Goal: Task Accomplishment & Management: Complete application form

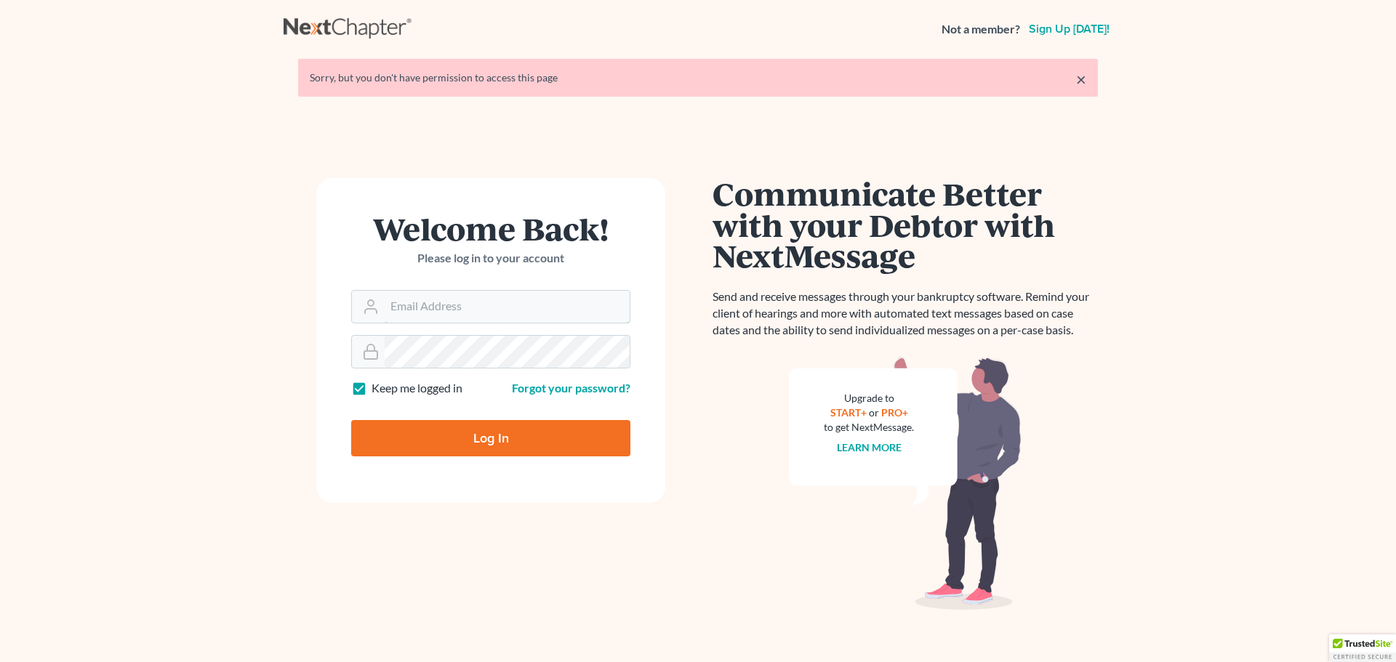
type input "carey@lakeohiolaw.com"
click at [460, 442] on input "Log In" at bounding box center [490, 438] width 279 height 36
type input "Thinking..."
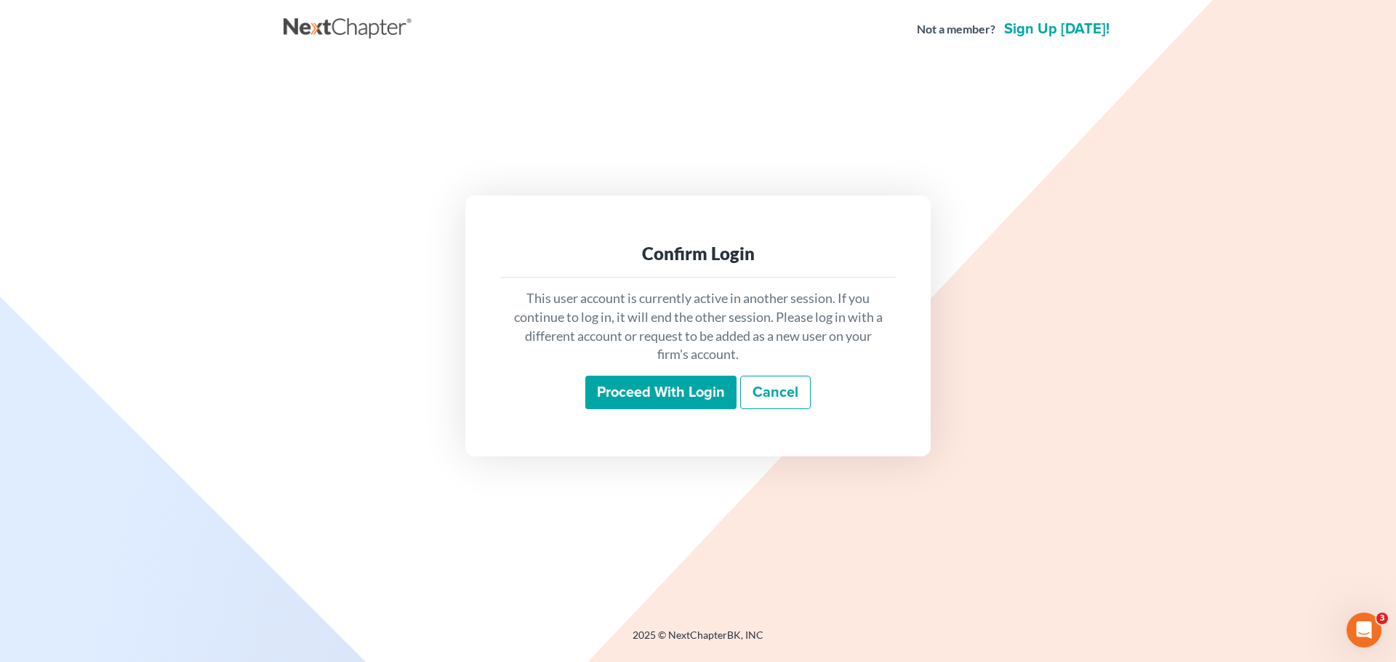
click at [640, 393] on input "Proceed with login" at bounding box center [660, 392] width 151 height 33
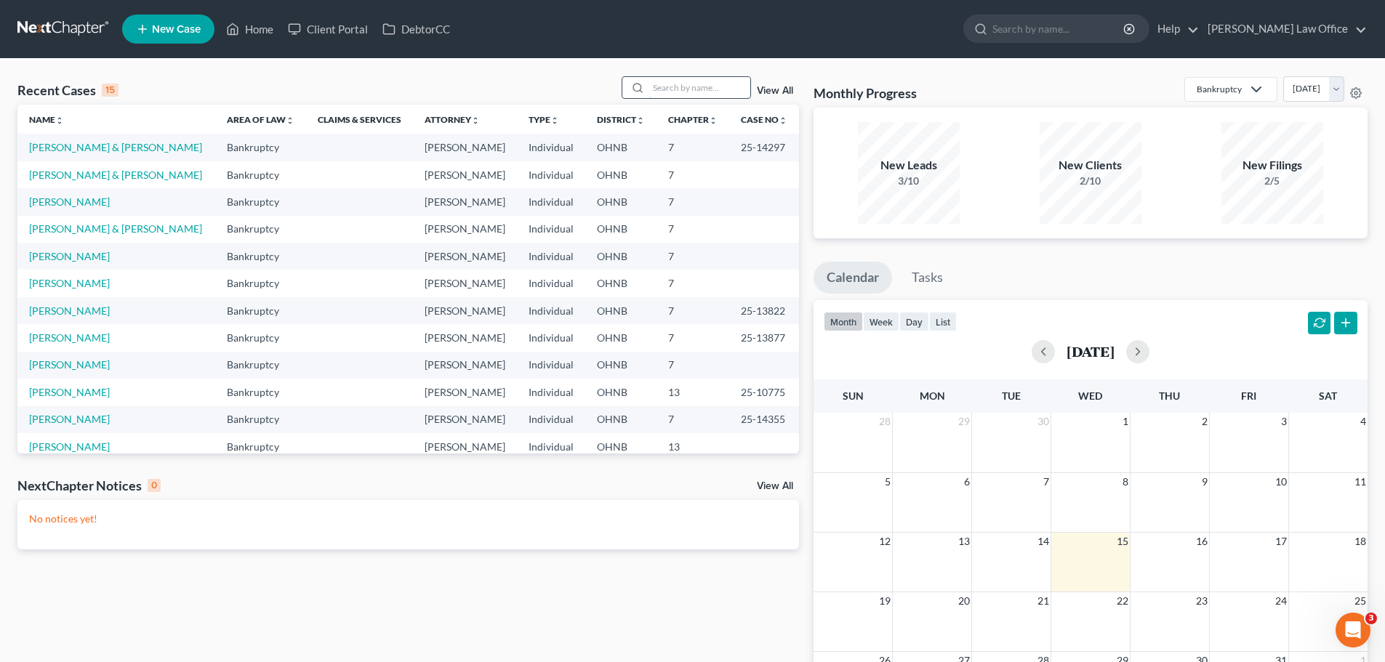
click at [682, 90] on input "search" at bounding box center [700, 87] width 102 height 21
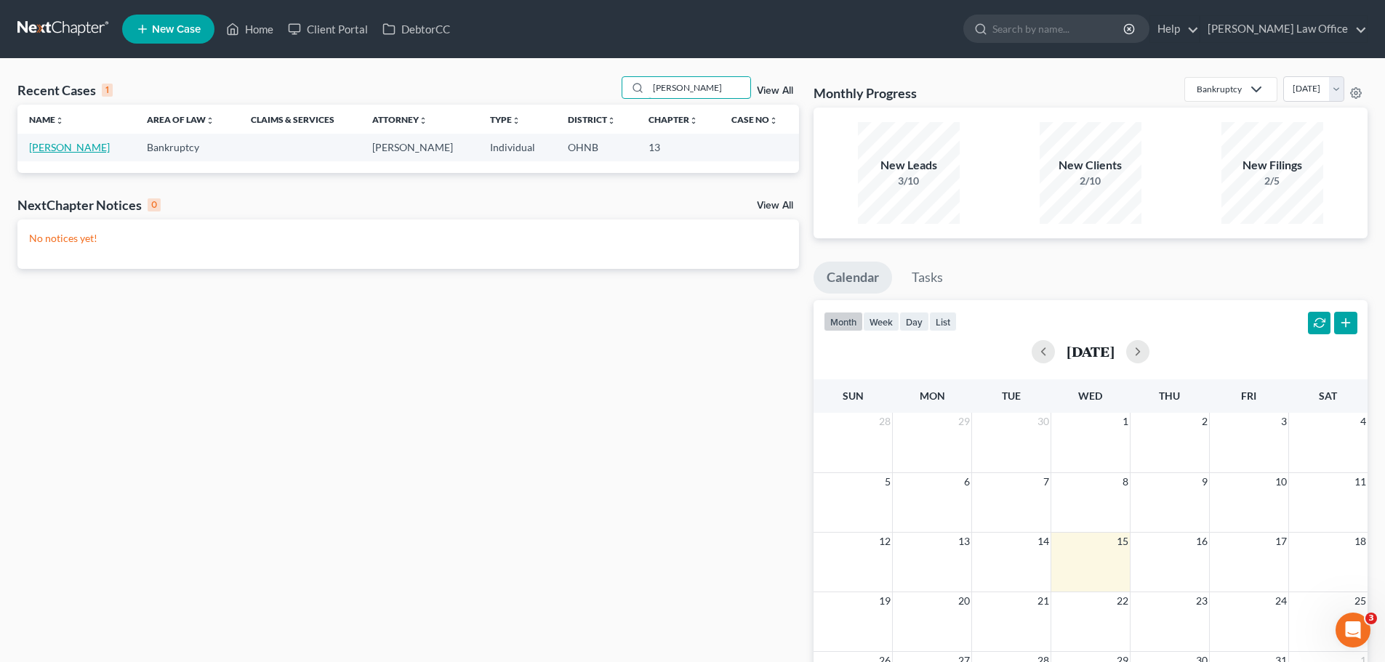
type input "[PERSON_NAME]"
click at [92, 145] on link "[PERSON_NAME]" at bounding box center [69, 147] width 81 height 12
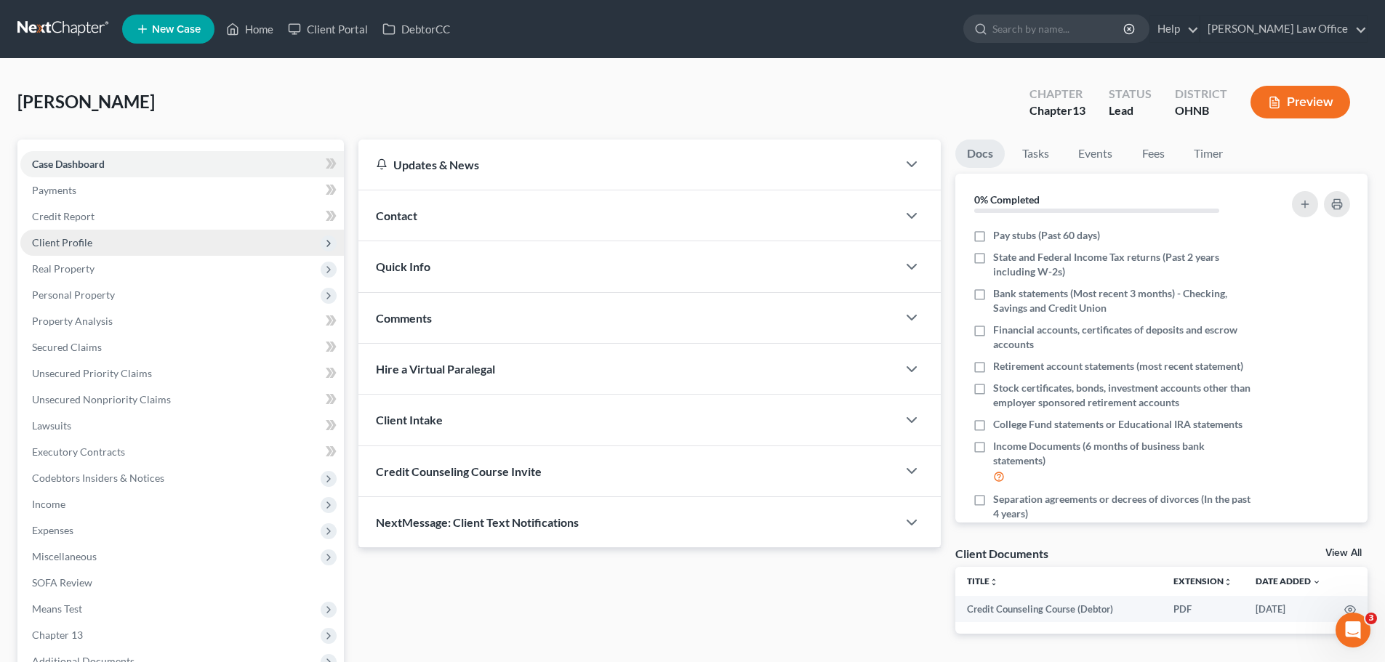
click at [72, 244] on span "Client Profile" at bounding box center [62, 242] width 60 height 12
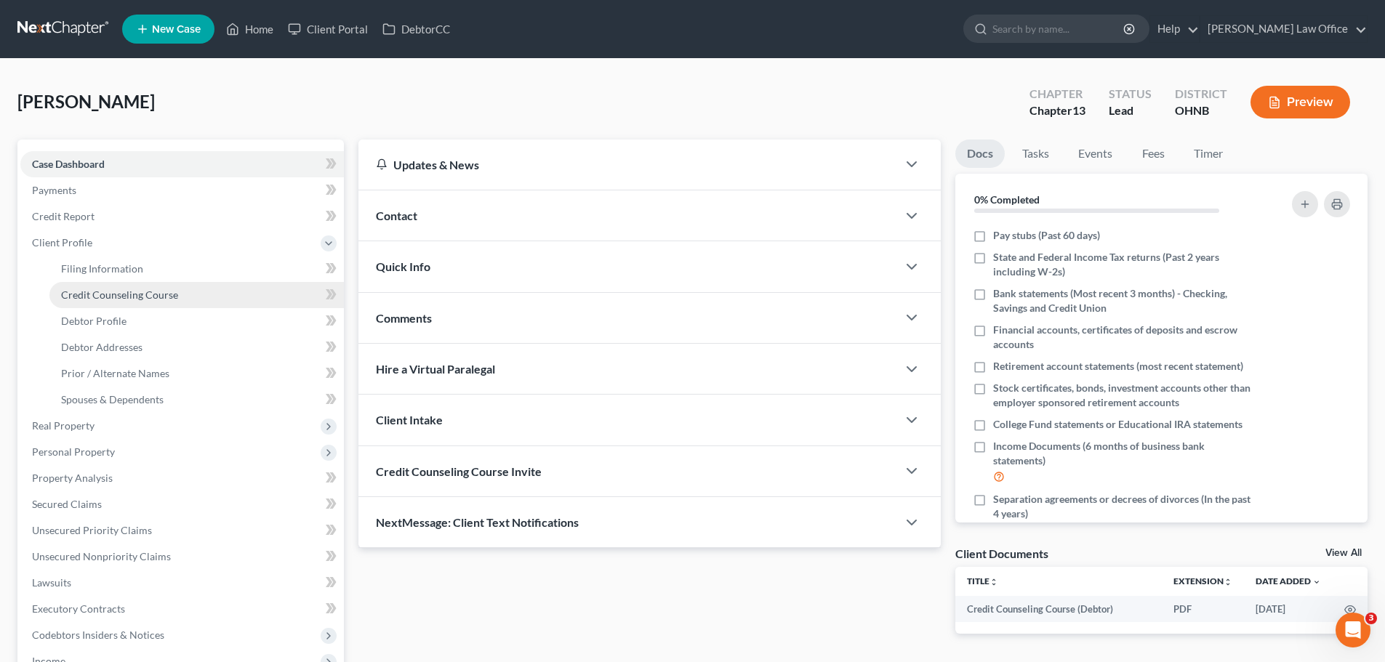
click at [111, 298] on span "Credit Counseling Course" at bounding box center [119, 295] width 117 height 12
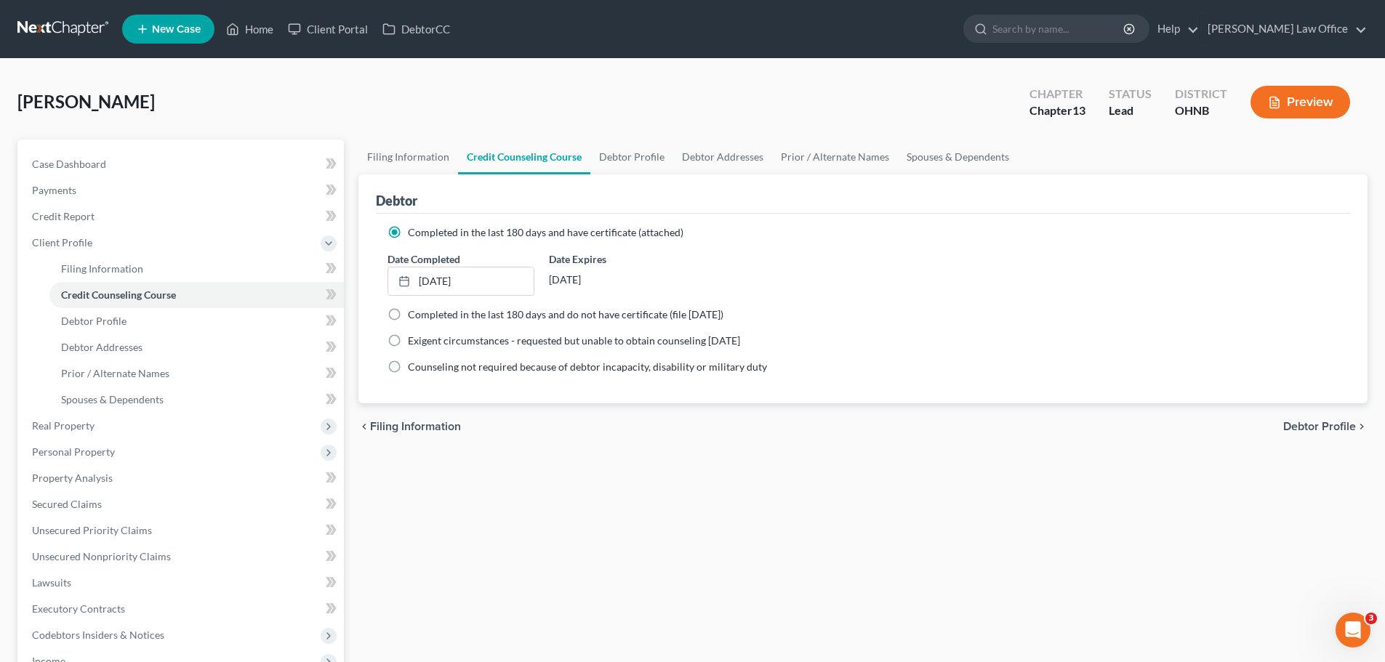
click at [193, 31] on span "New Case" at bounding box center [176, 29] width 49 height 11
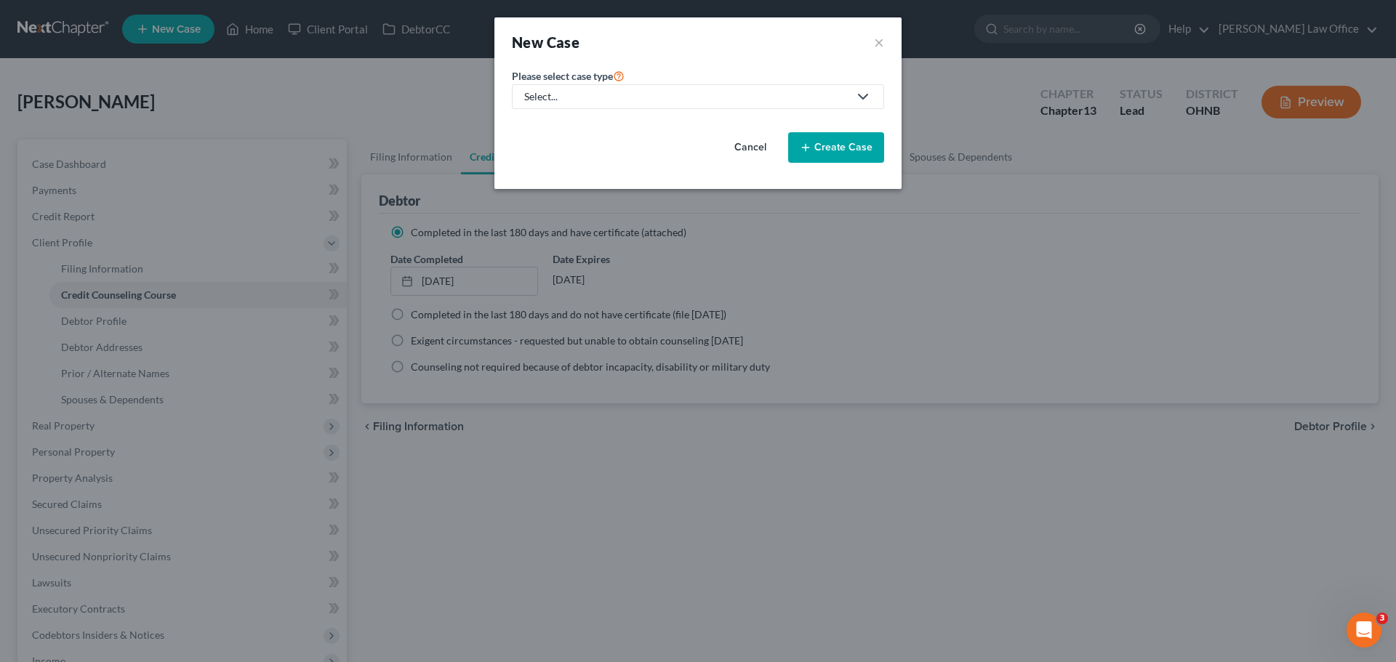
drag, startPoint x: 871, startPoint y: 95, endPoint x: 775, endPoint y: 119, distance: 98.9
click at [870, 95] on icon at bounding box center [862, 96] width 17 height 17
click at [587, 123] on link "Bankruptcy" at bounding box center [552, 126] width 80 height 23
select select "61"
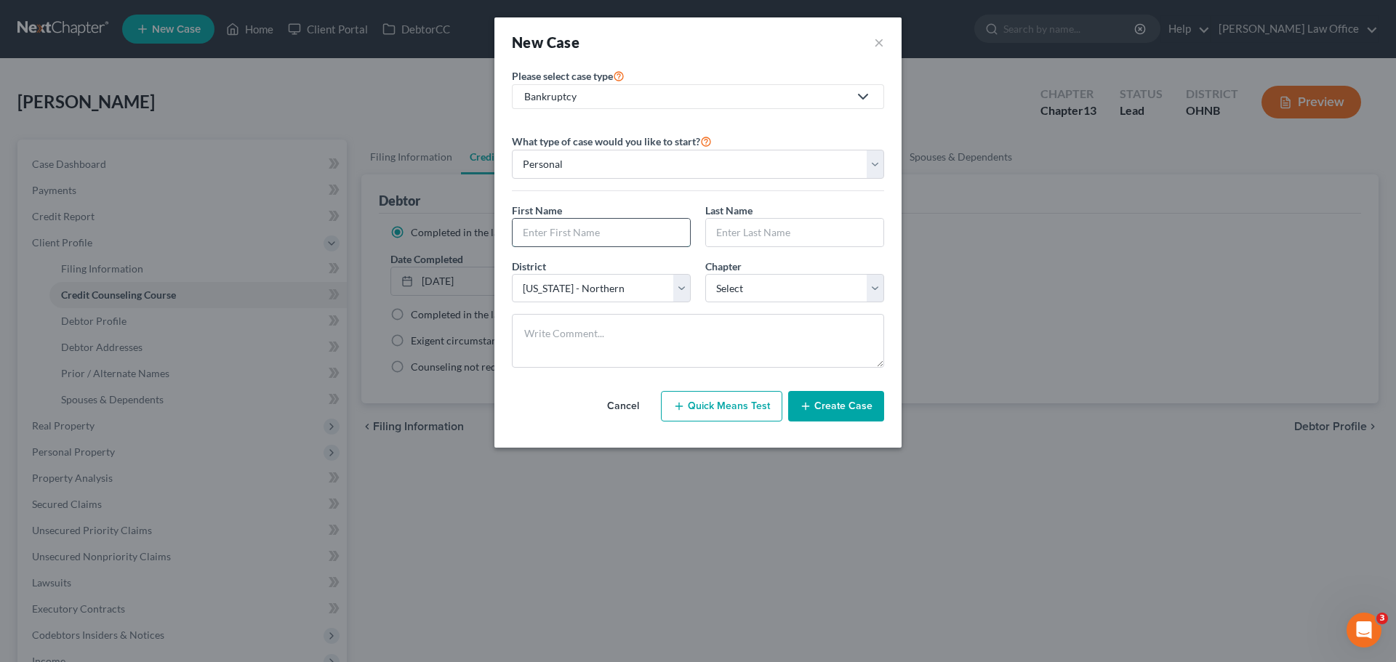
click at [593, 237] on input "text" at bounding box center [601, 233] width 177 height 28
type input "[PERSON_NAME]"
type input "Maul"
select select "0"
click at [836, 406] on button "Create Case" at bounding box center [836, 406] width 96 height 31
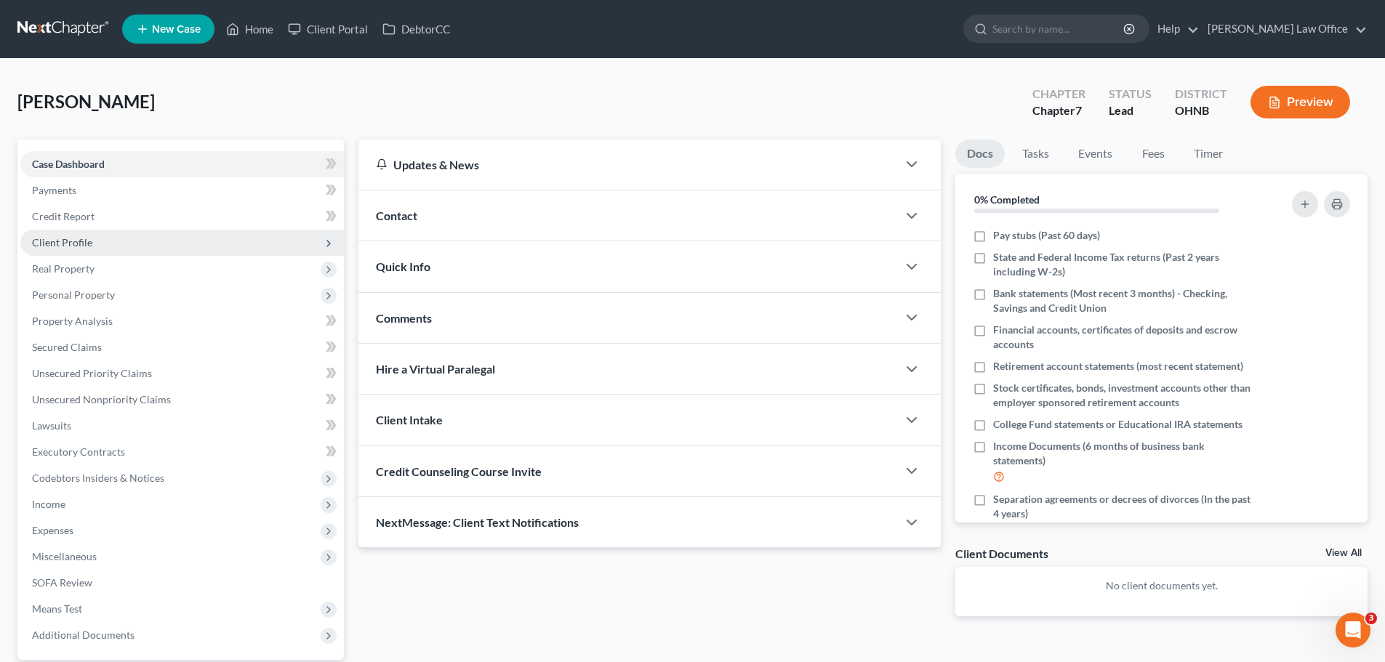
click at [68, 241] on span "Client Profile" at bounding box center [62, 242] width 60 height 12
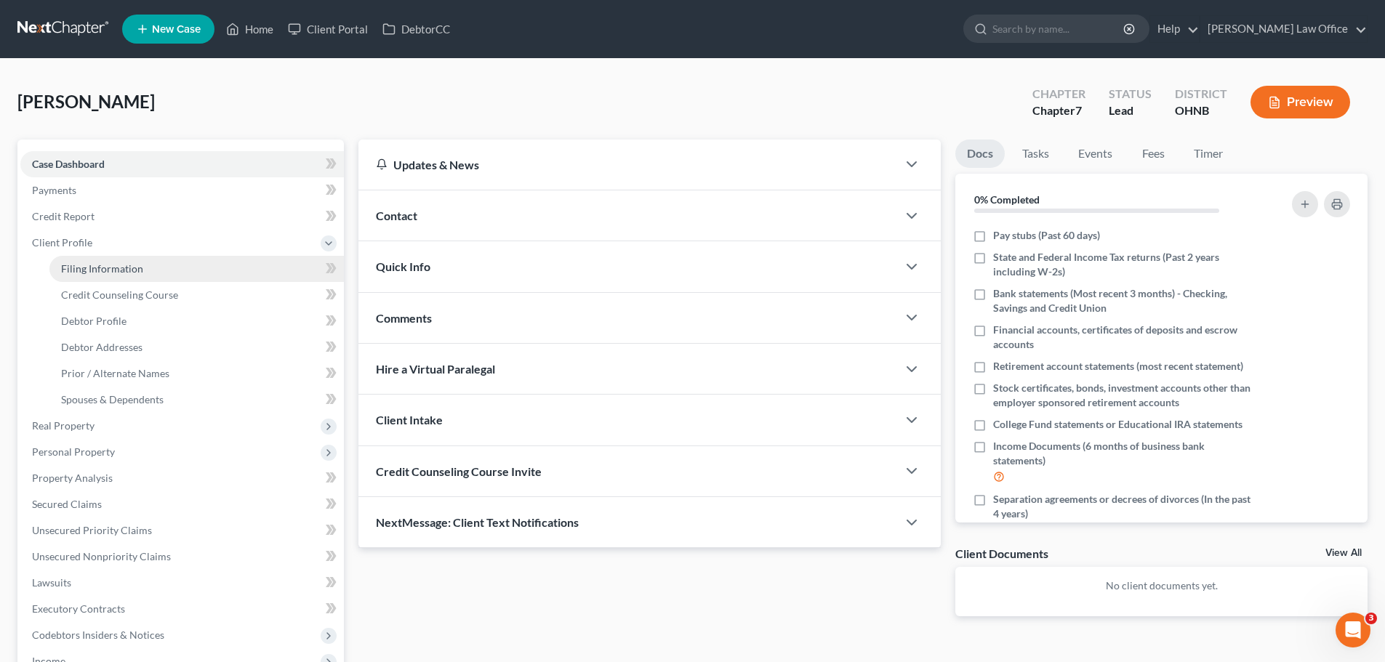
click at [93, 271] on span "Filing Information" at bounding box center [102, 269] width 82 height 12
select select "1"
select select "0"
select select "61"
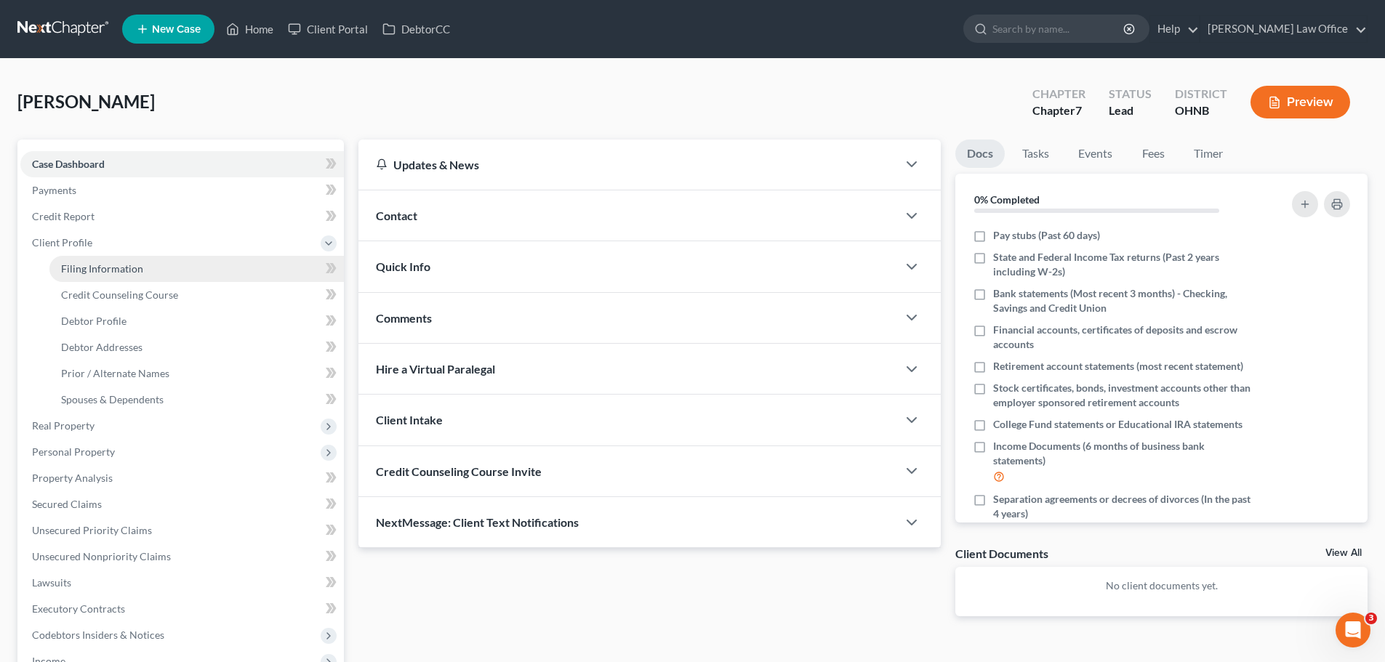
select select "36"
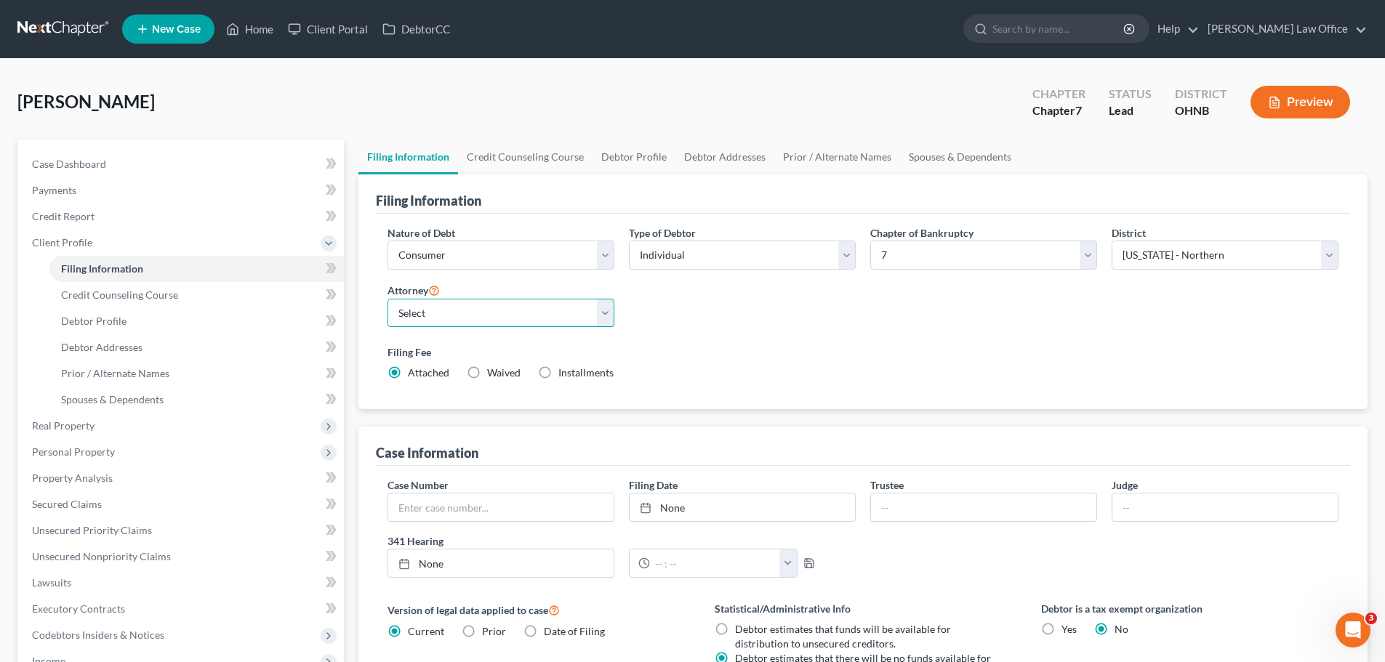
click at [602, 320] on select "Select [PERSON_NAME] - OHNB" at bounding box center [501, 313] width 227 height 29
select select "0"
click at [388, 299] on select "Select [PERSON_NAME] - OHNB" at bounding box center [501, 313] width 227 height 29
click at [780, 337] on div "Nature of Debt Select Business Consumer Other Nature of Business Select Clearin…" at bounding box center [863, 308] width 966 height 167
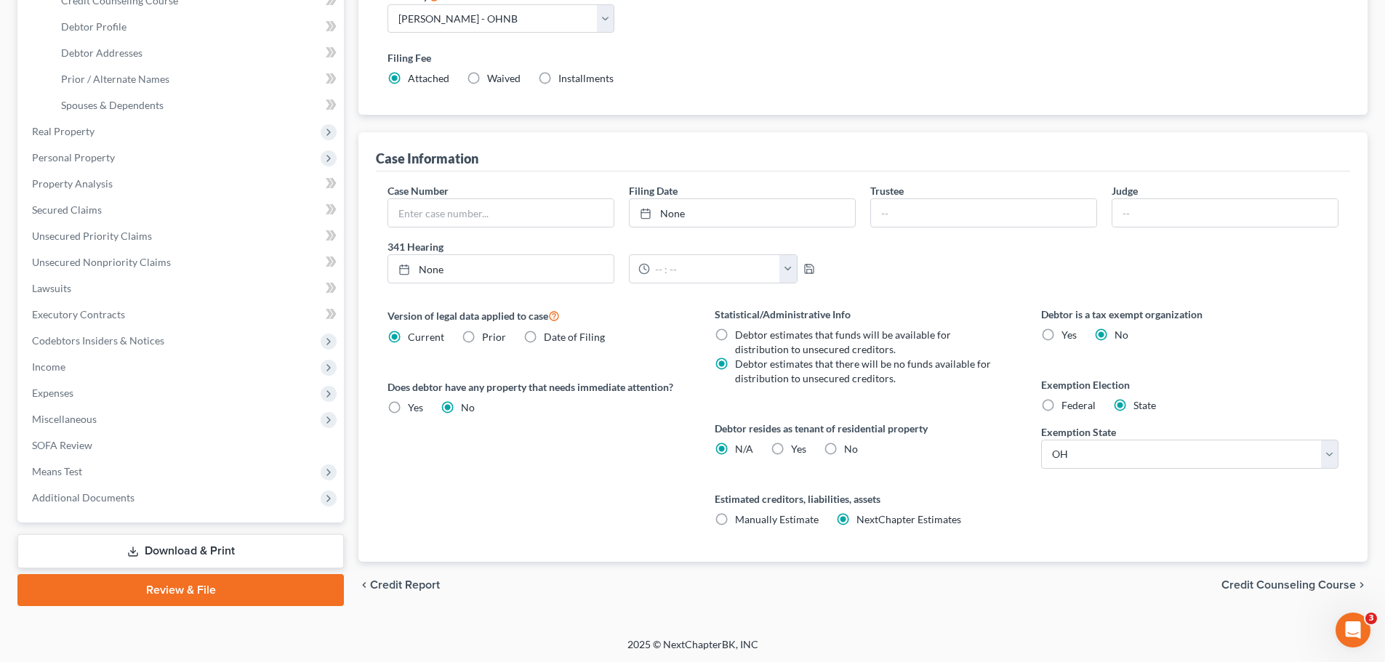
scroll to position [296, 0]
click at [1302, 585] on span "Credit Counseling Course" at bounding box center [1289, 584] width 135 height 12
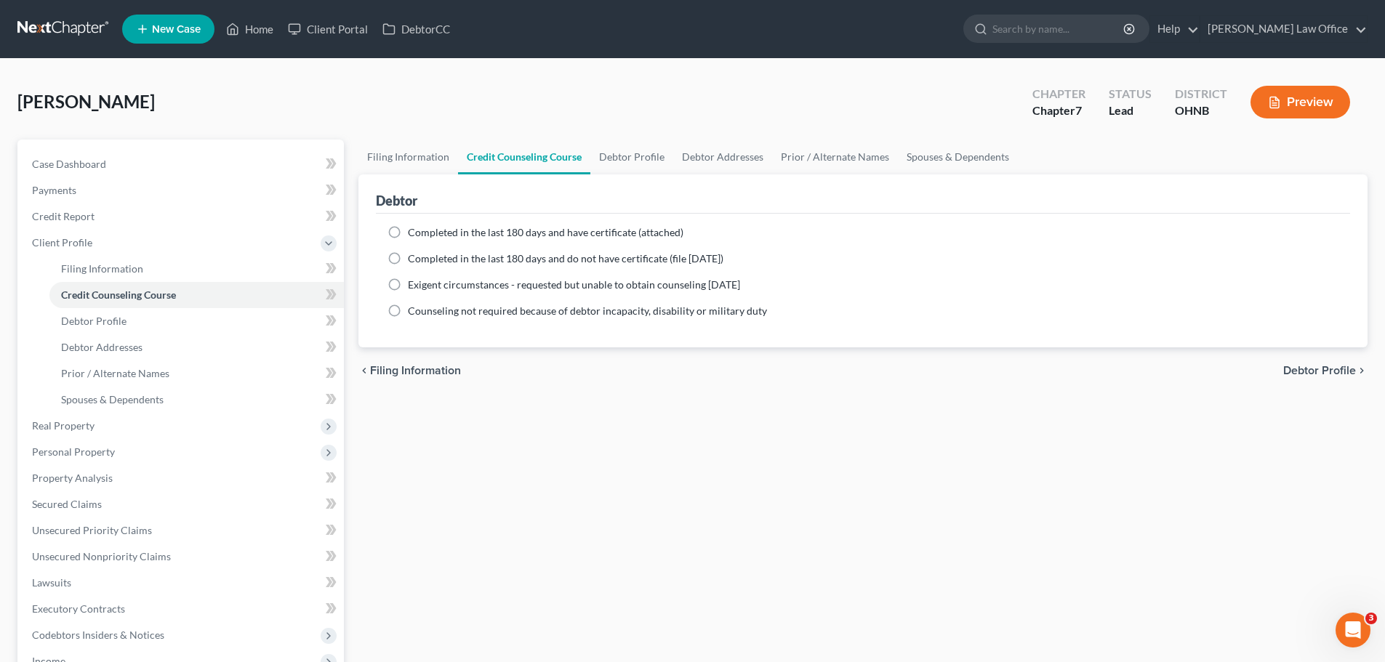
click at [408, 233] on label "Completed in the last 180 days and have certificate (attached)" at bounding box center [546, 232] width 276 height 15
click at [414, 233] on input "Completed in the last 180 days and have certificate (attached)" at bounding box center [418, 229] width 9 height 9
radio input "true"
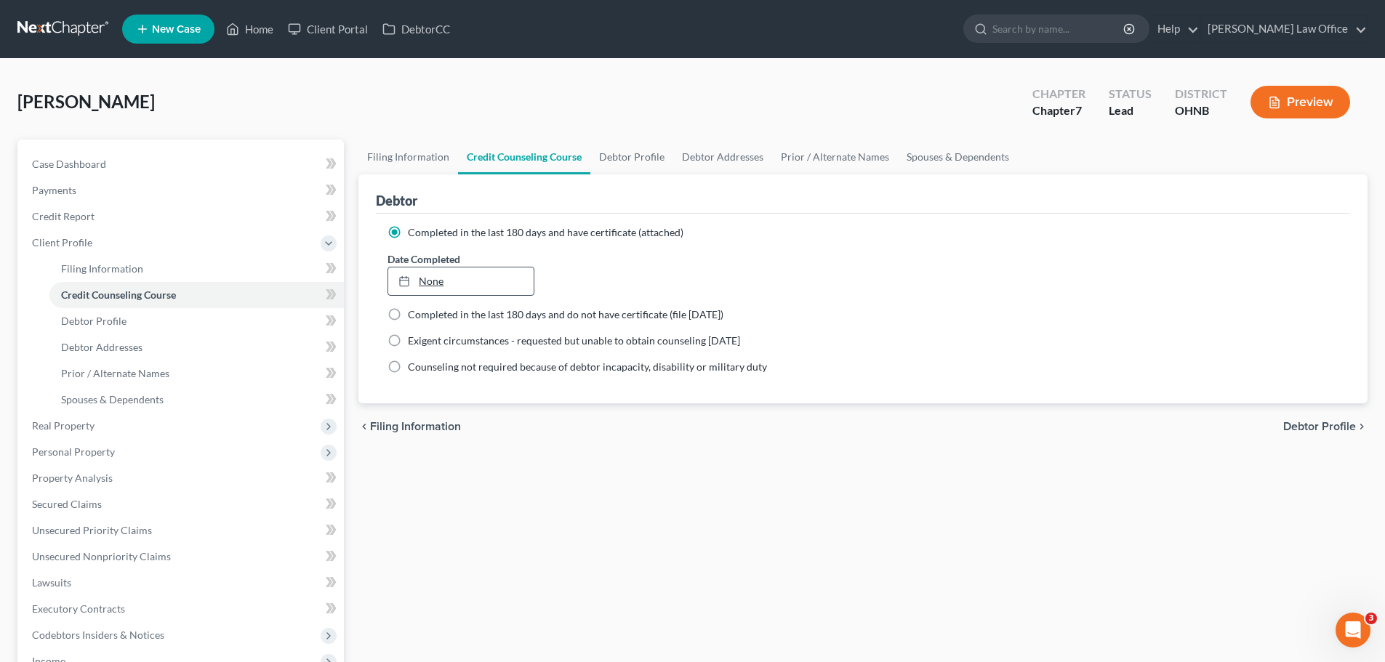
click at [433, 281] on link "None" at bounding box center [460, 282] width 145 height 28
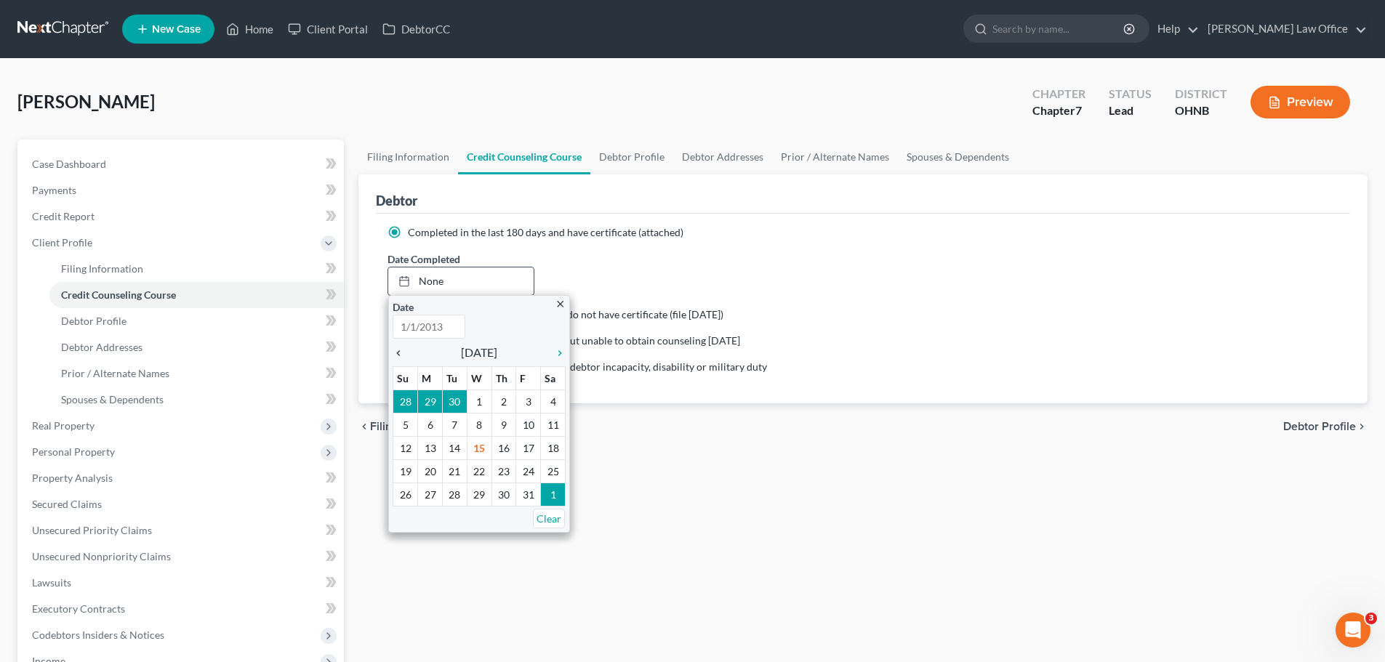
type input "[DATE]"
click at [399, 353] on icon "chevron_left" at bounding box center [402, 354] width 19 height 12
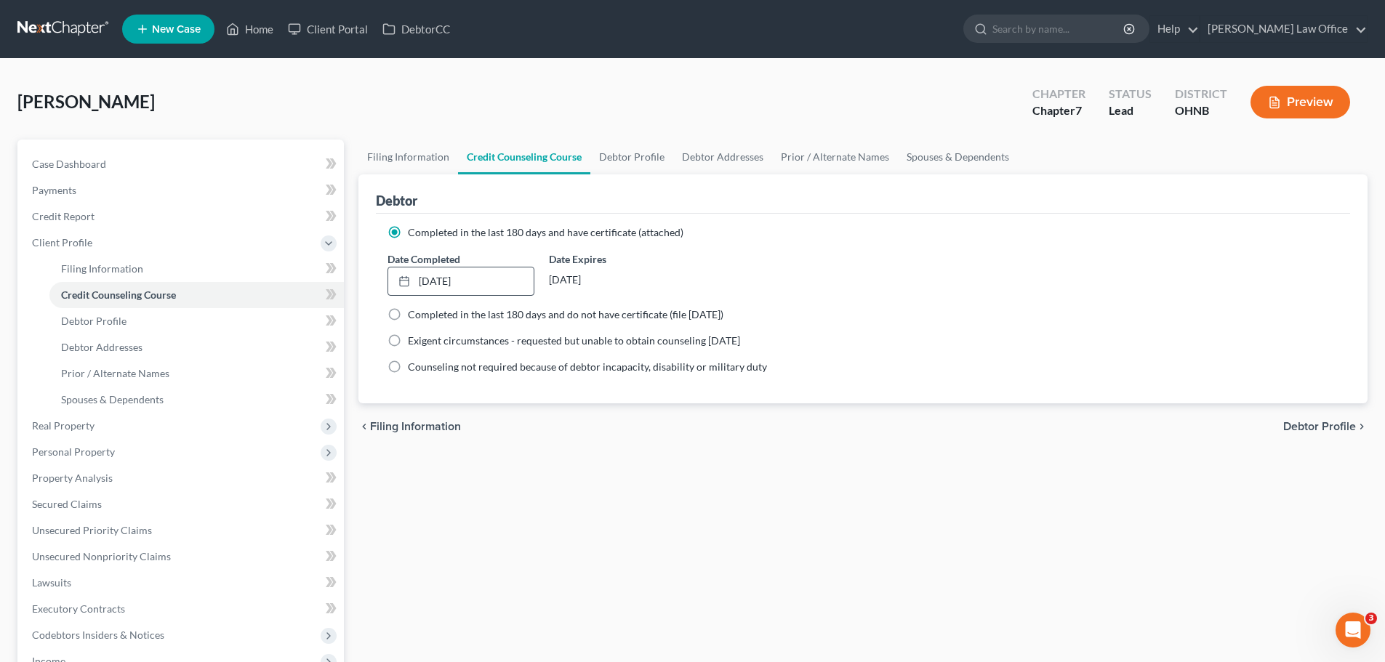
click at [1292, 423] on span "Debtor Profile" at bounding box center [1319, 427] width 73 height 12
select select "0"
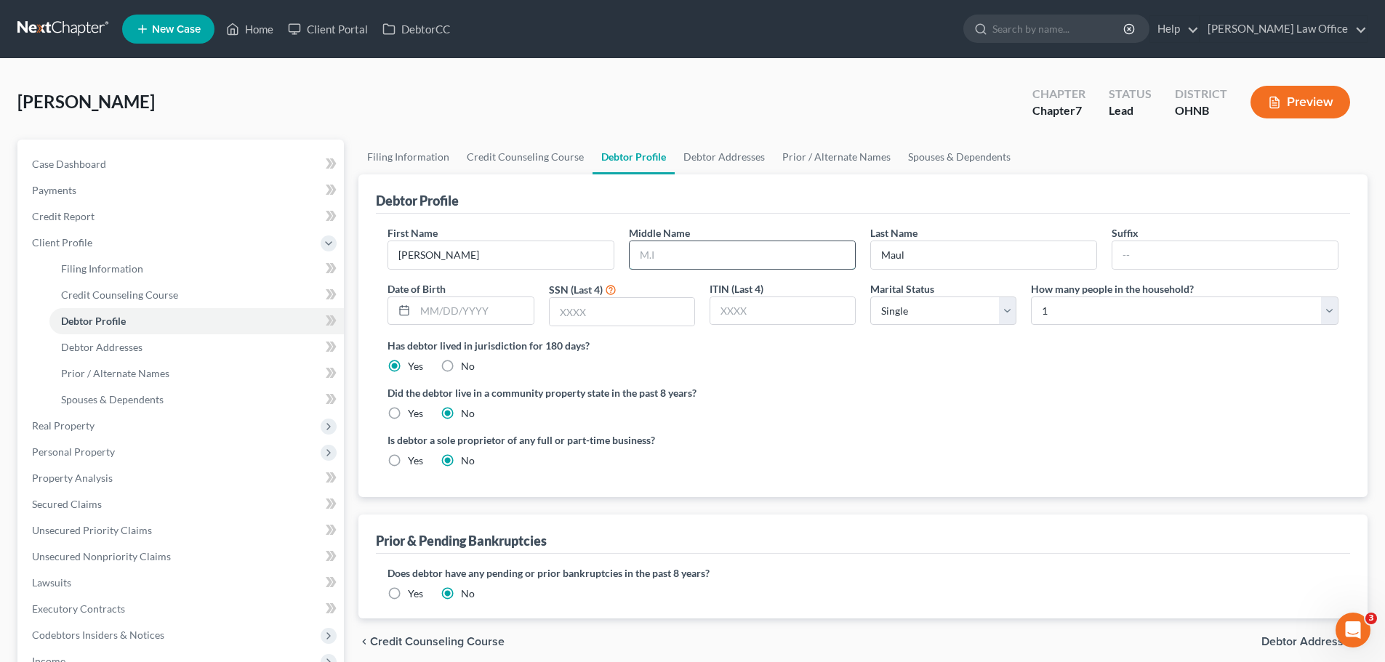
click at [666, 254] on input "text" at bounding box center [742, 255] width 225 height 28
type input "[PERSON_NAME]"
type input "[DATE]"
click at [615, 321] on input "text" at bounding box center [622, 312] width 145 height 28
type input "2274"
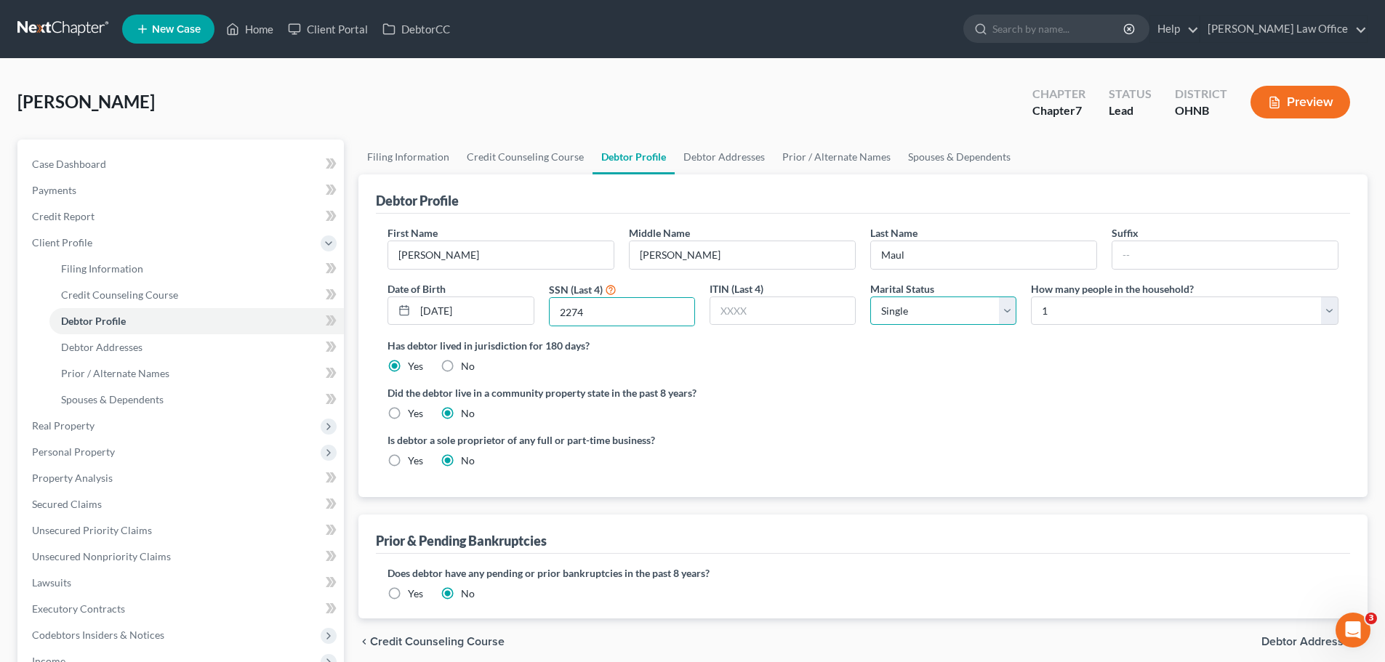
click at [1011, 311] on select "Select Single Married Separated Divorced Widowed" at bounding box center [943, 311] width 146 height 29
select select "1"
click at [870, 297] on select "Select Single Married Separated Divorced Widowed" at bounding box center [943, 311] width 146 height 29
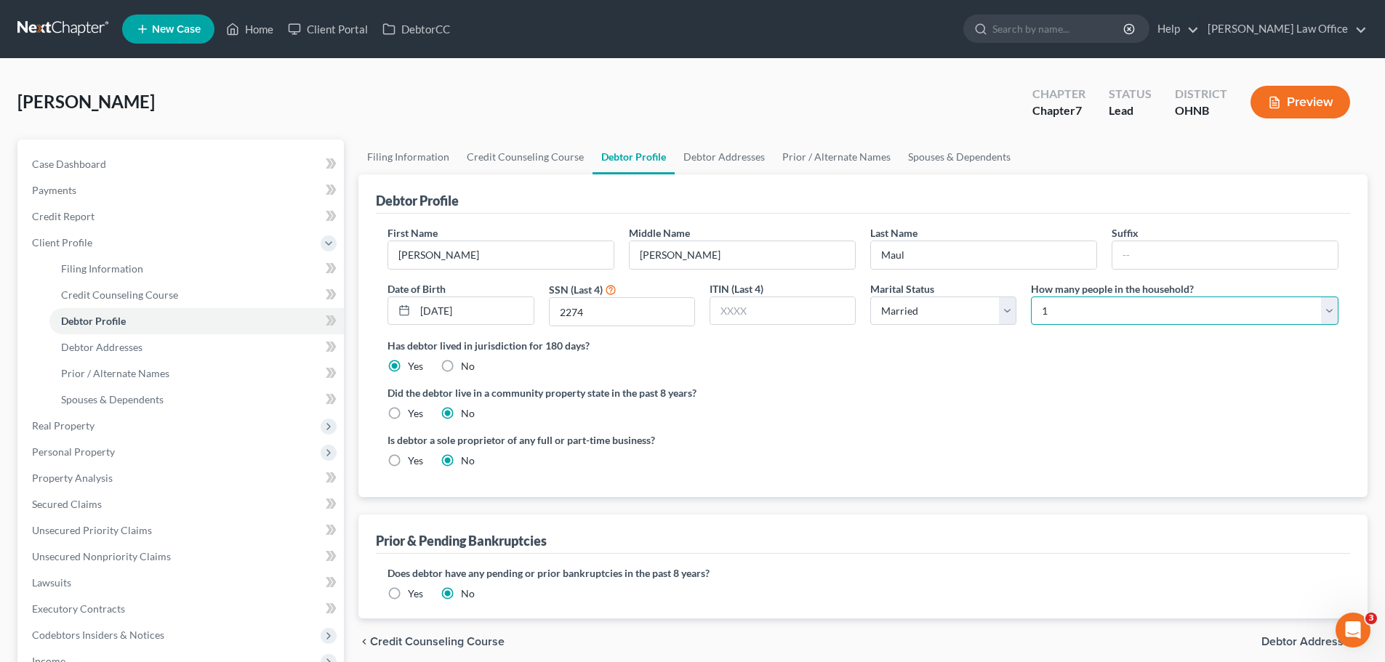
click at [1326, 319] on select "Select 1 2 3 4 5 6 7 8 9 10 11 12 13 14 15 16 17 18 19 20" at bounding box center [1185, 311] width 308 height 29
select select "2"
click at [1031, 297] on select "Select 1 2 3 4 5 6 7 8 9 10 11 12 13 14 15 16 17 18 19 20" at bounding box center [1185, 311] width 308 height 29
click at [985, 374] on div "Has debtor lived in jurisdiction for 180 days? Yes No Debtor must reside in jur…" at bounding box center [863, 356] width 951 height 36
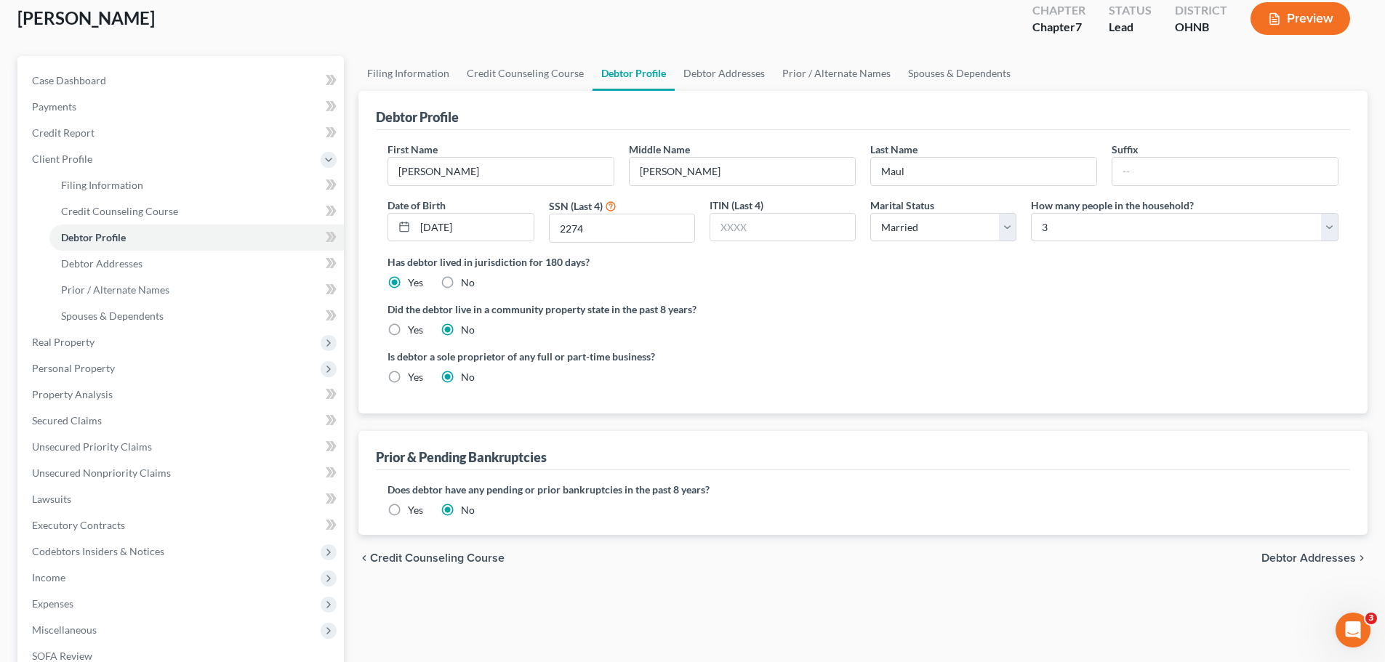
scroll to position [291, 0]
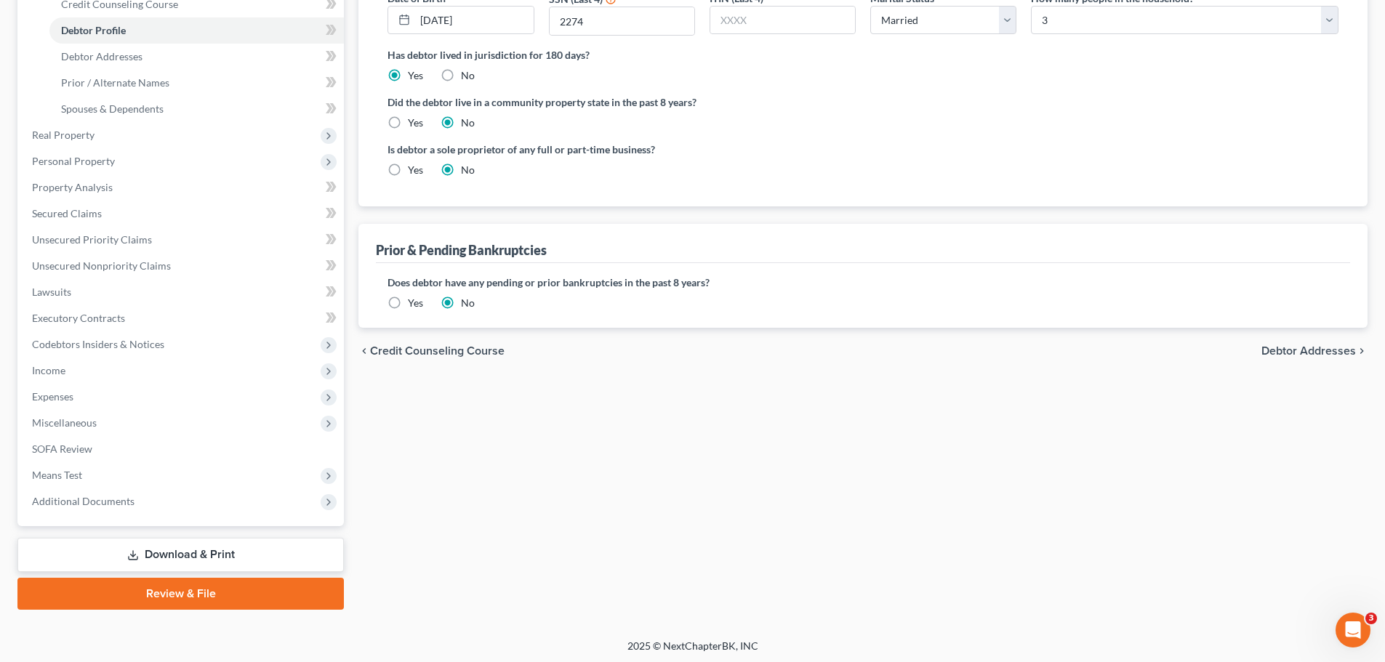
click at [1299, 357] on span "Debtor Addresses" at bounding box center [1309, 351] width 95 height 12
select select "0"
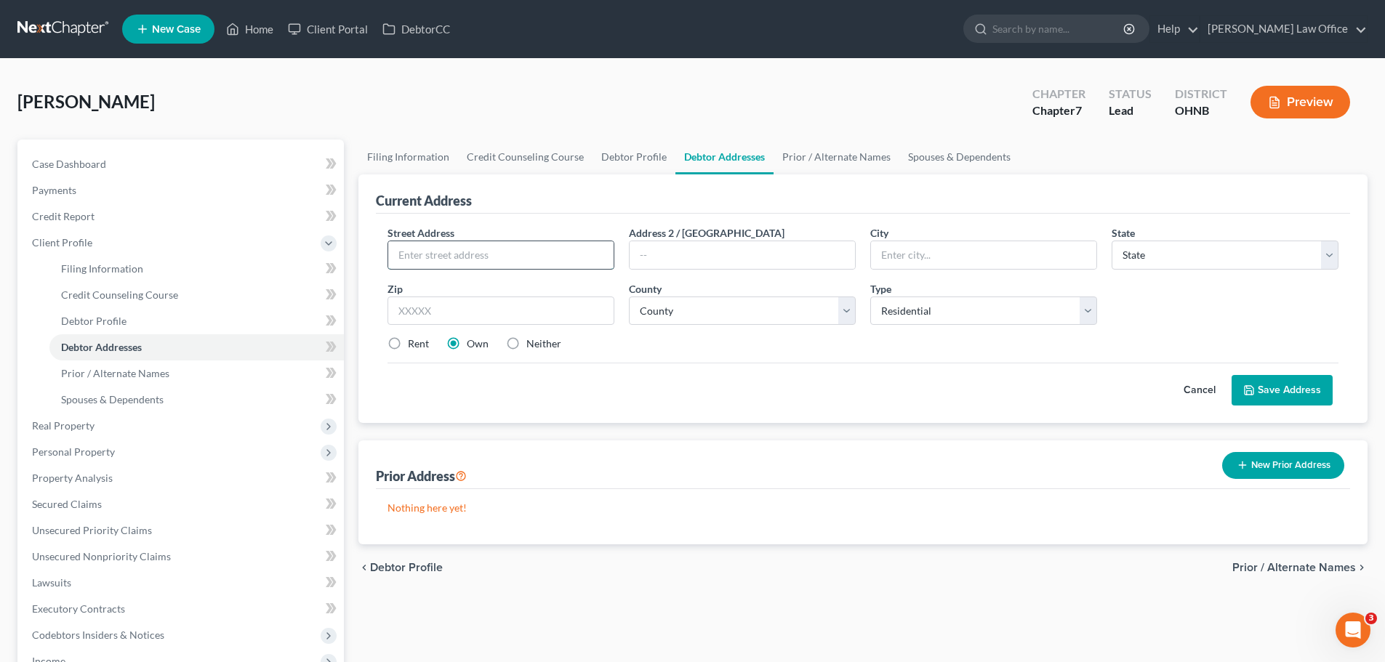
click at [558, 260] on input "text" at bounding box center [500, 255] width 225 height 28
type input "[STREET_ADDRESS][PERSON_NAME]"
type input "Painesville"
select select "36"
type input "44077"
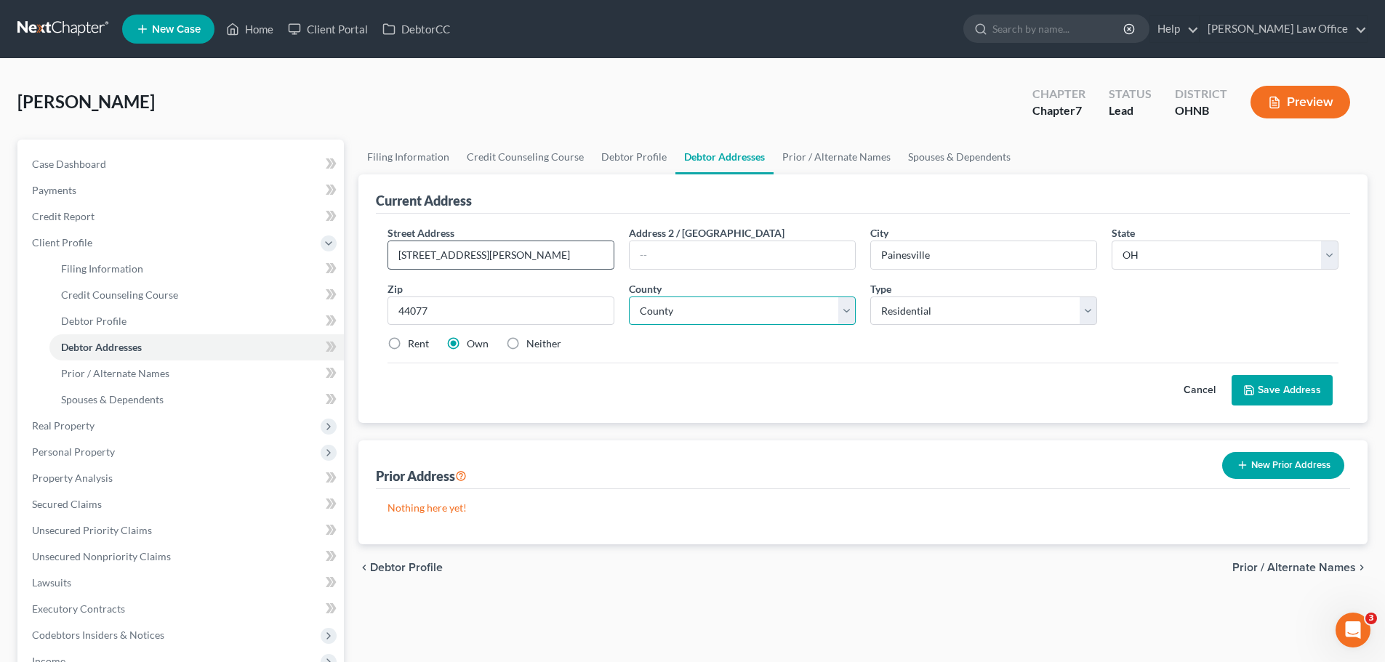
select select "42"
drag, startPoint x: 1291, startPoint y: 388, endPoint x: 1216, endPoint y: 377, distance: 76.4
click at [1291, 388] on button "Save Address" at bounding box center [1282, 390] width 101 height 31
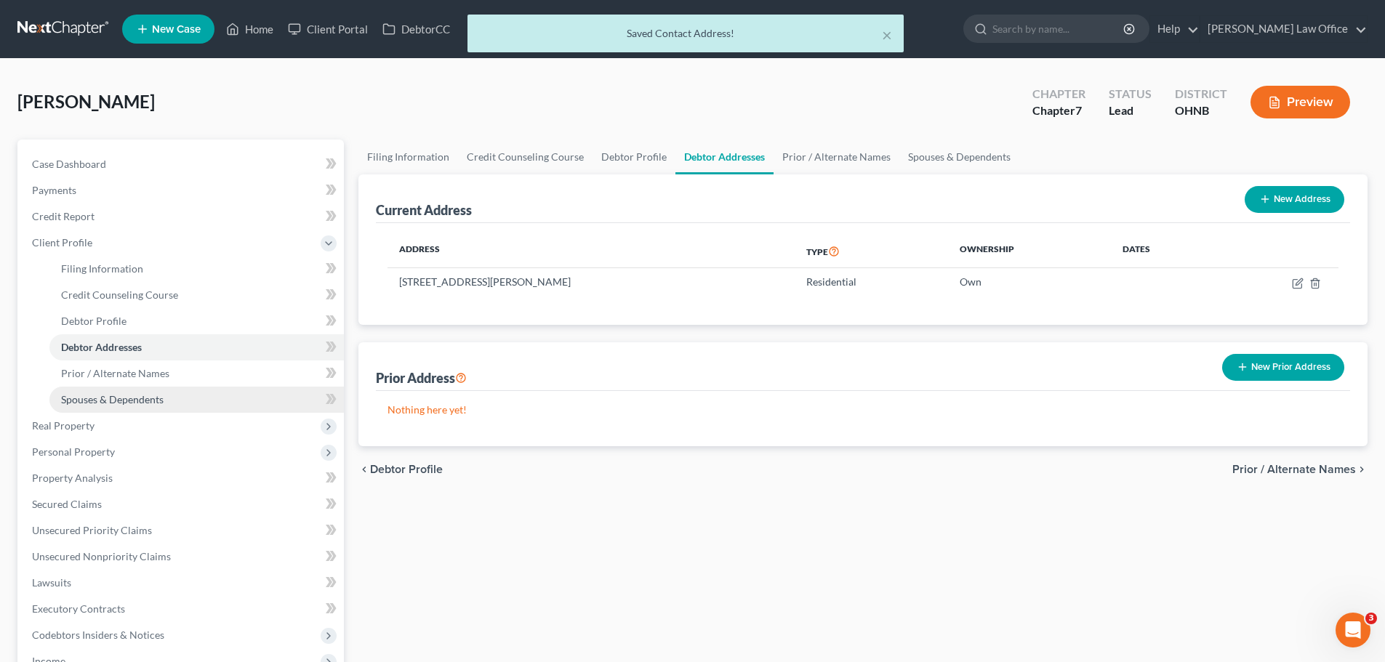
click at [136, 391] on link "Spouses & Dependents" at bounding box center [196, 400] width 295 height 26
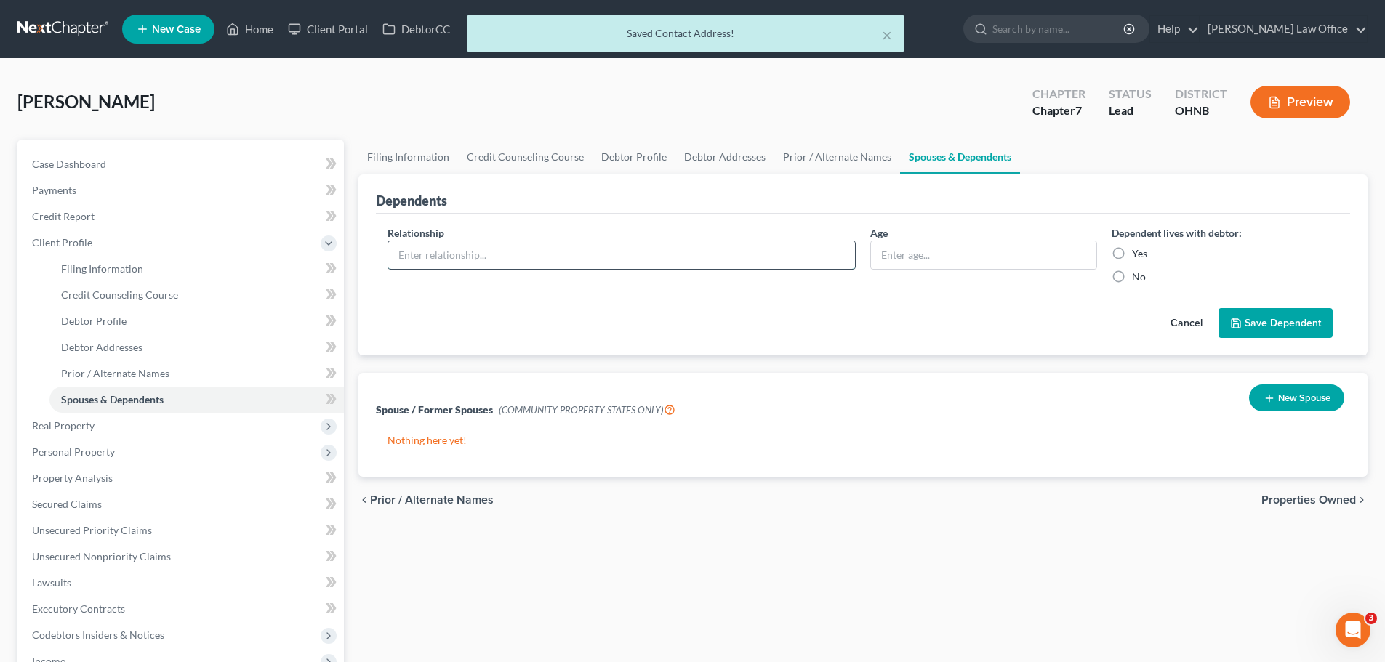
click at [722, 257] on input "text" at bounding box center [621, 255] width 467 height 28
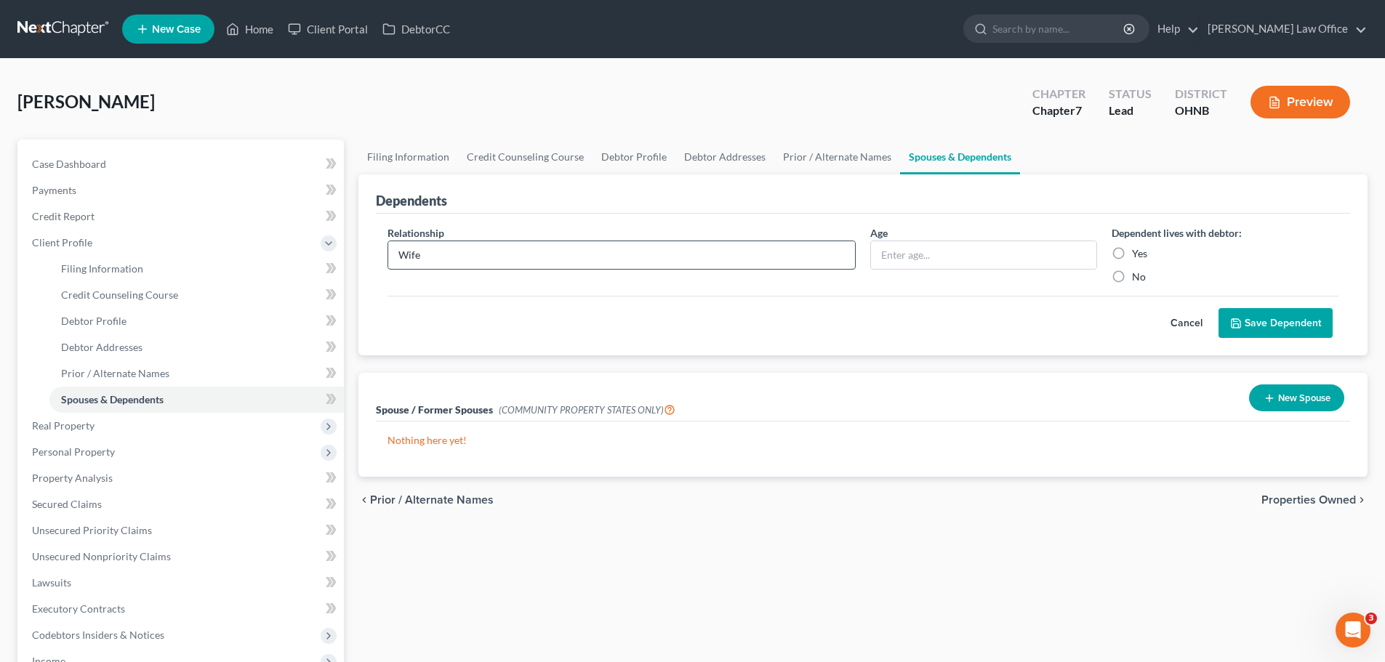
type input "Wife"
click at [108, 351] on span "Debtor Addresses" at bounding box center [101, 347] width 81 height 12
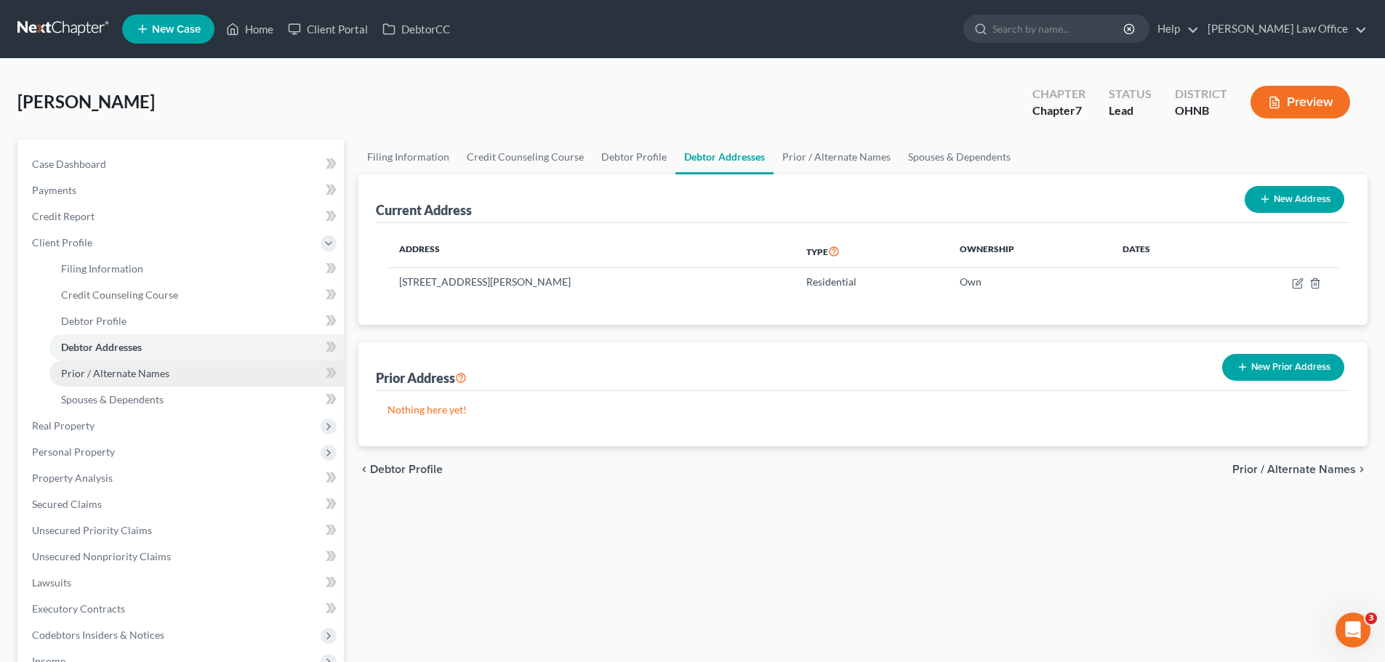
click at [157, 372] on span "Prior / Alternate Names" at bounding box center [115, 373] width 108 height 12
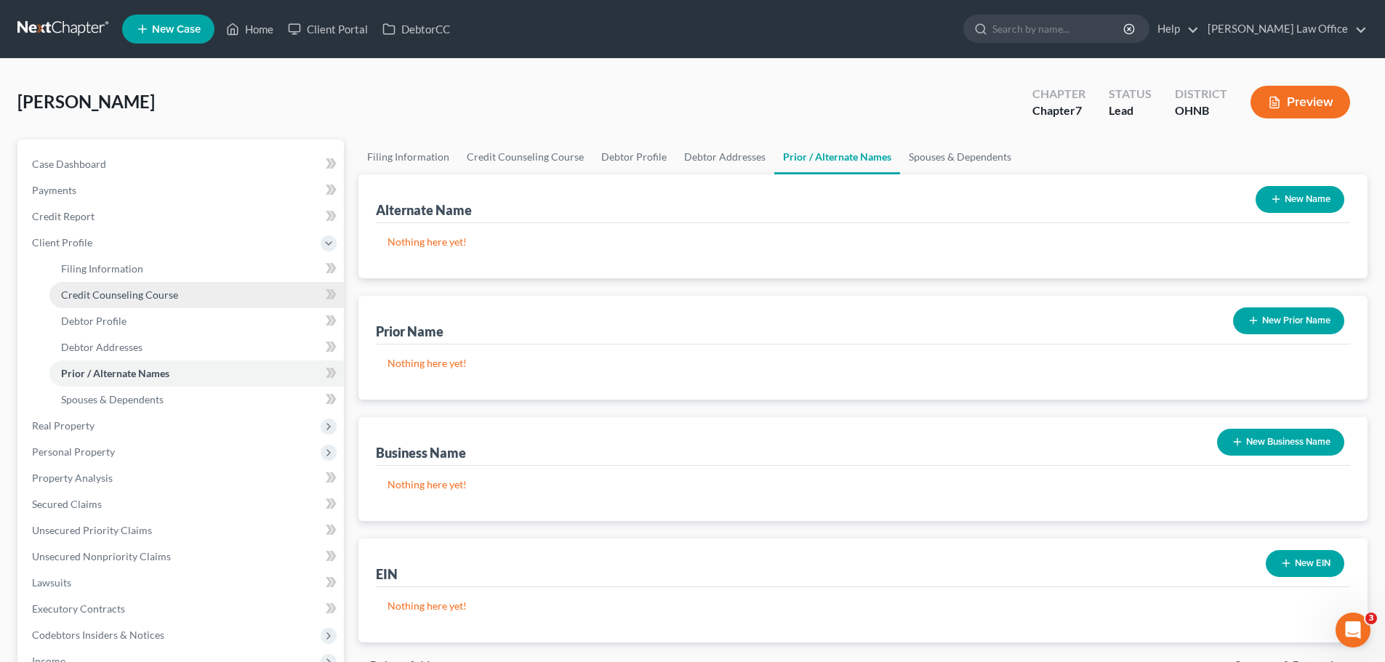
click at [116, 299] on span "Credit Counseling Course" at bounding box center [119, 295] width 117 height 12
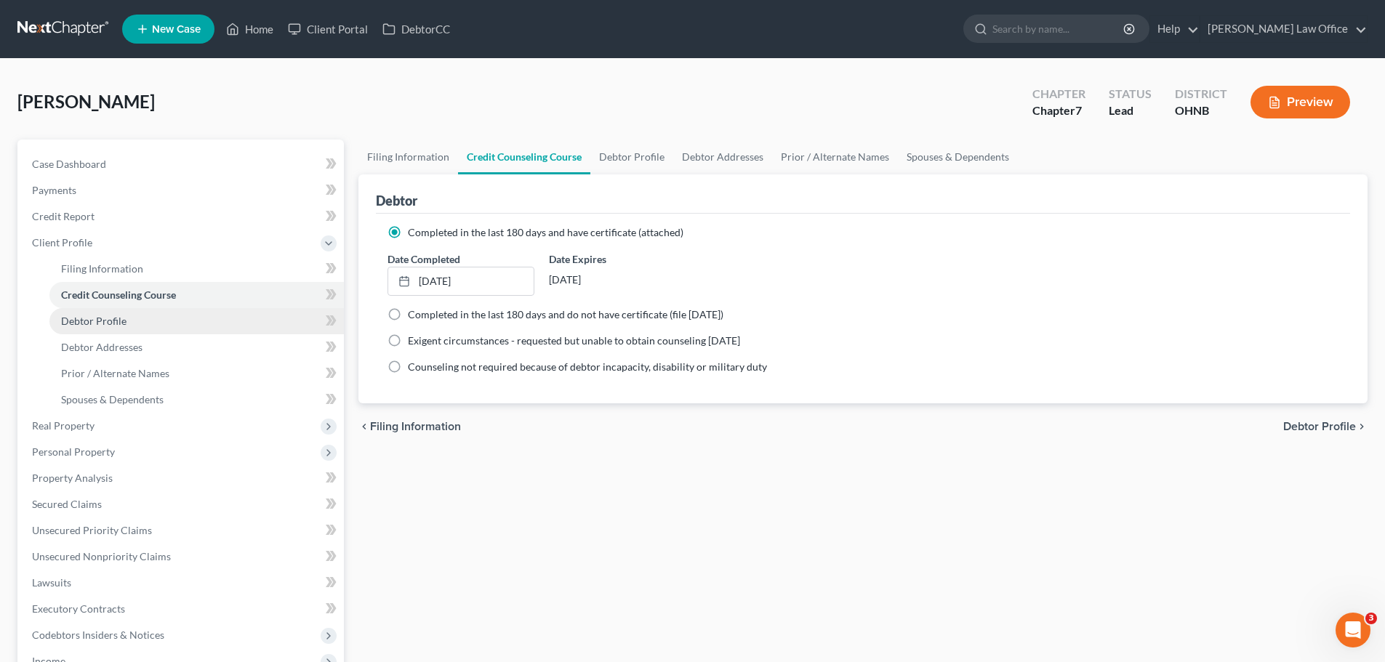
click at [124, 316] on span "Debtor Profile" at bounding box center [93, 321] width 65 height 12
select select "1"
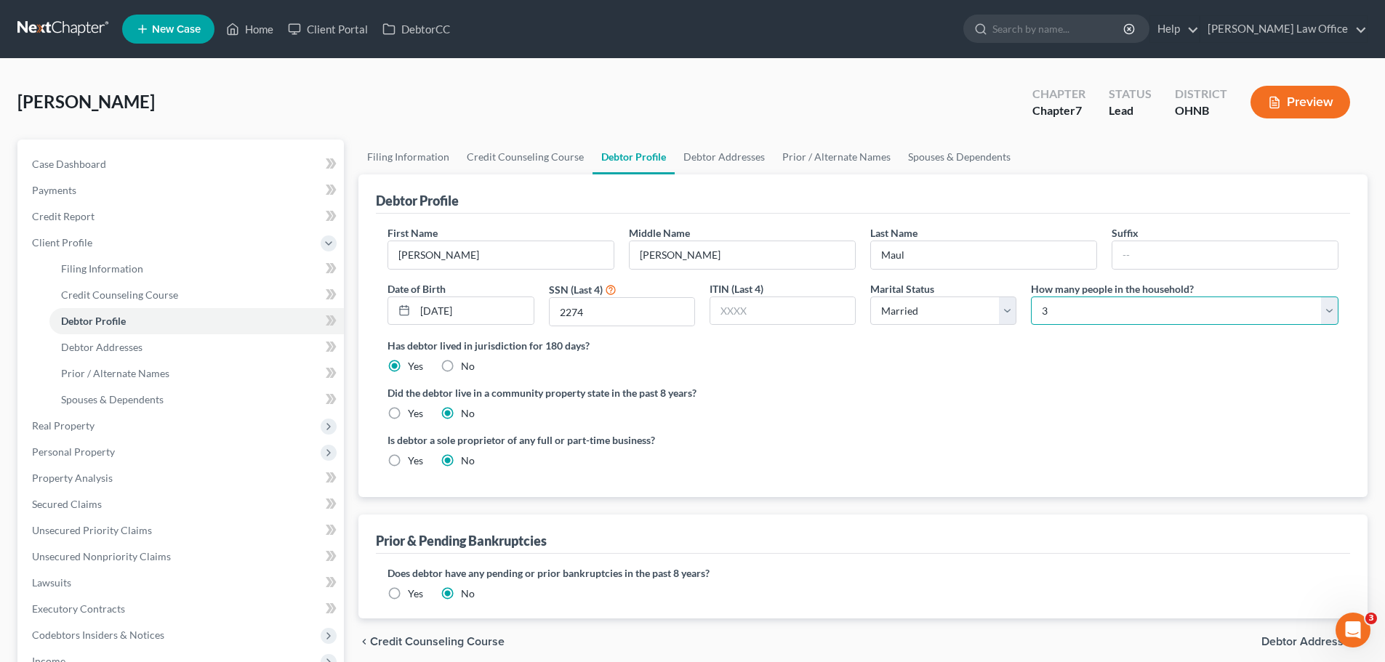
click at [1332, 317] on select "Select 1 2 3 4 5 6 7 8 9 10 11 12 13 14 15 16 17 18 19 20" at bounding box center [1185, 311] width 308 height 29
select select "3"
click at [1031, 297] on select "Select 1 2 3 4 5 6 7 8 9 10 11 12 13 14 15 16 17 18 19 20" at bounding box center [1185, 311] width 308 height 29
click at [1038, 379] on ng-include "First Name [PERSON_NAME] Middle Name J. Last Name [PERSON_NAME] Date of Birth […" at bounding box center [863, 352] width 951 height 255
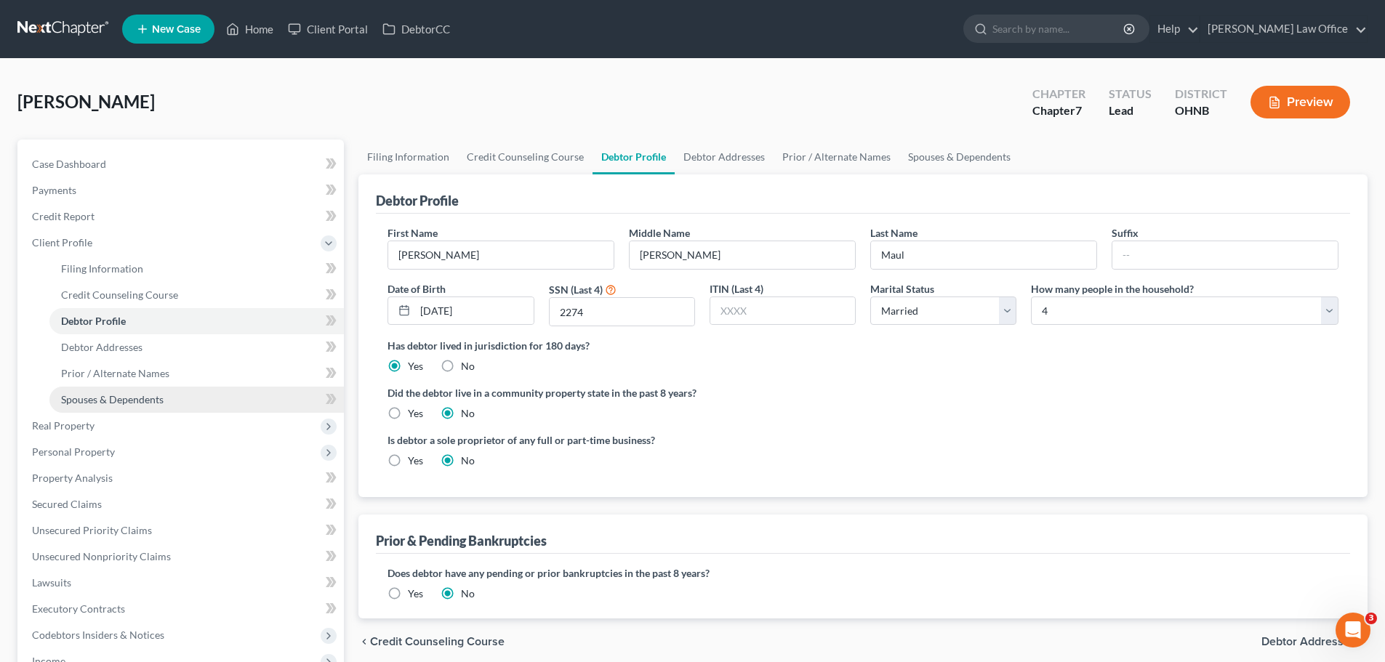
click at [204, 402] on link "Spouses & Dependents" at bounding box center [196, 400] width 295 height 26
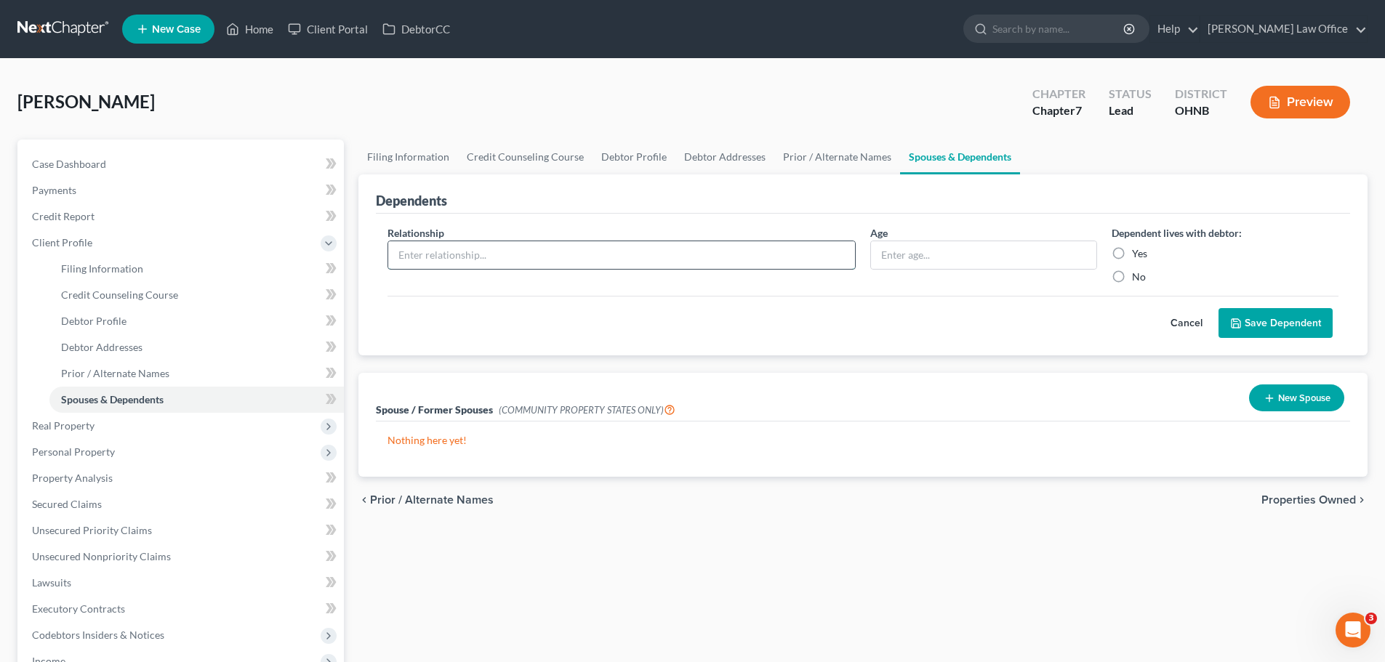
click at [621, 262] on input "text" at bounding box center [621, 255] width 467 height 28
type input "Wife"
drag, startPoint x: 899, startPoint y: 261, endPoint x: 898, endPoint y: 253, distance: 8.0
click at [899, 260] on input "text" at bounding box center [983, 255] width 225 height 28
type input "31"
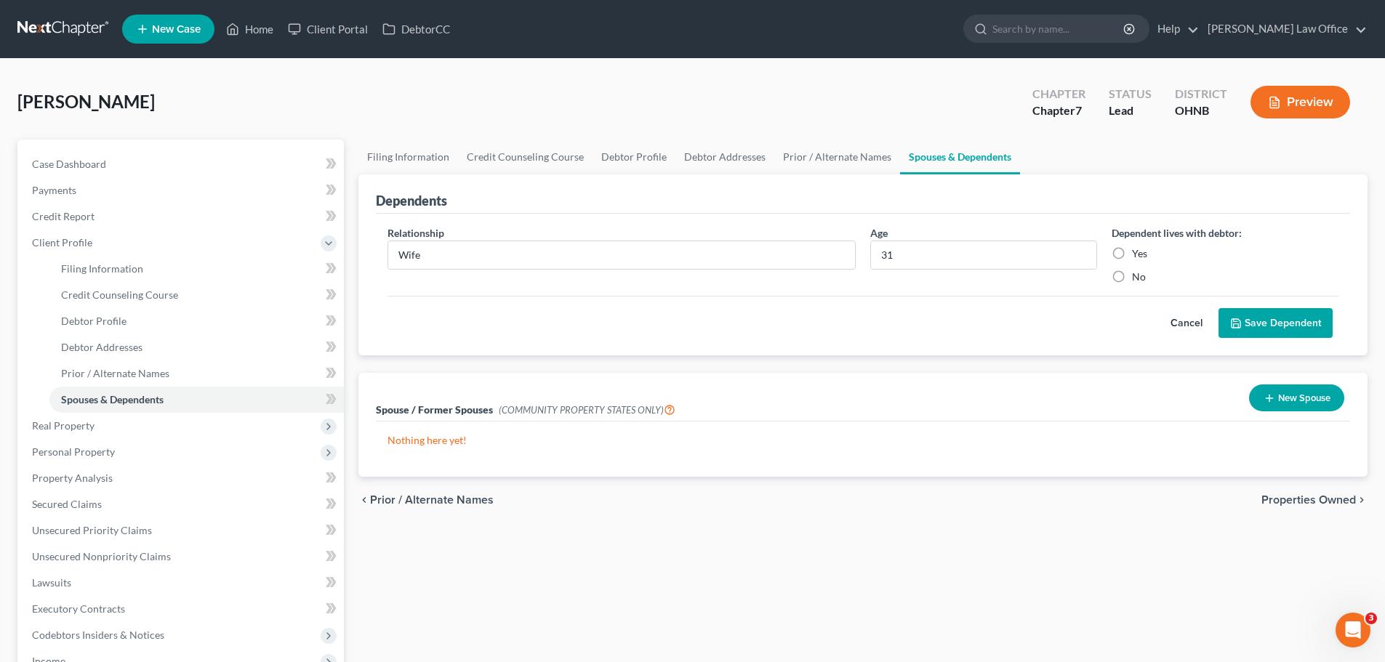
drag, startPoint x: 1121, startPoint y: 249, endPoint x: 1192, endPoint y: 292, distance: 82.9
click at [1132, 249] on label "Yes" at bounding box center [1139, 254] width 15 height 15
click at [1138, 249] on input "Yes" at bounding box center [1142, 251] width 9 height 9
radio input "true"
click at [1259, 331] on button "Save Dependent" at bounding box center [1276, 323] width 114 height 31
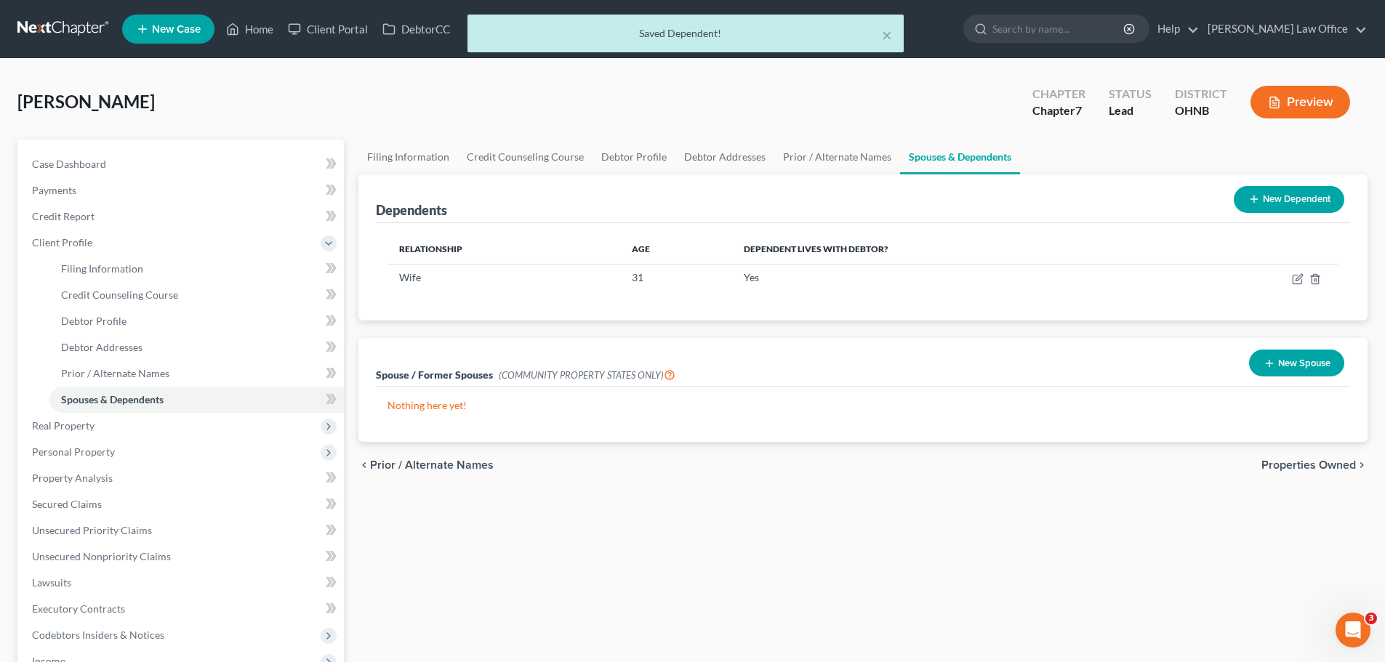
click at [1272, 207] on button "New Dependent" at bounding box center [1289, 199] width 111 height 27
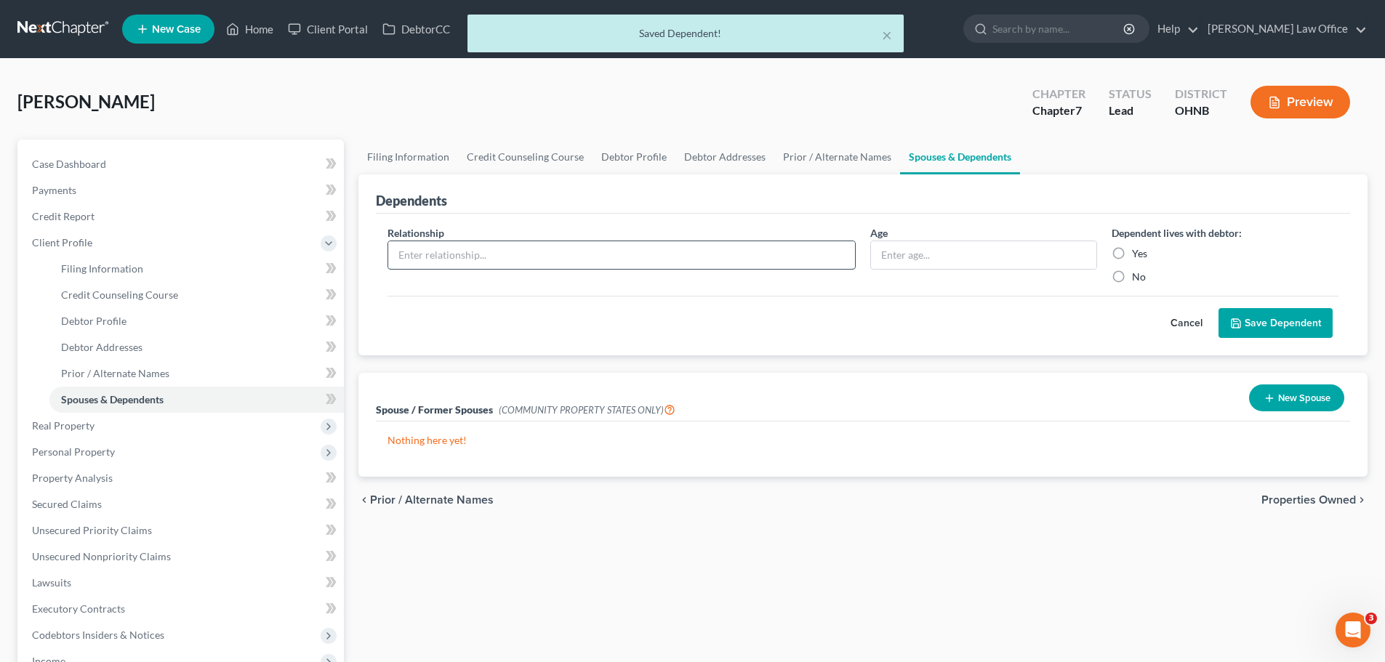
click at [501, 244] on input "text" at bounding box center [621, 255] width 467 height 28
type input "Son"
click at [897, 261] on input "text" at bounding box center [983, 255] width 225 height 28
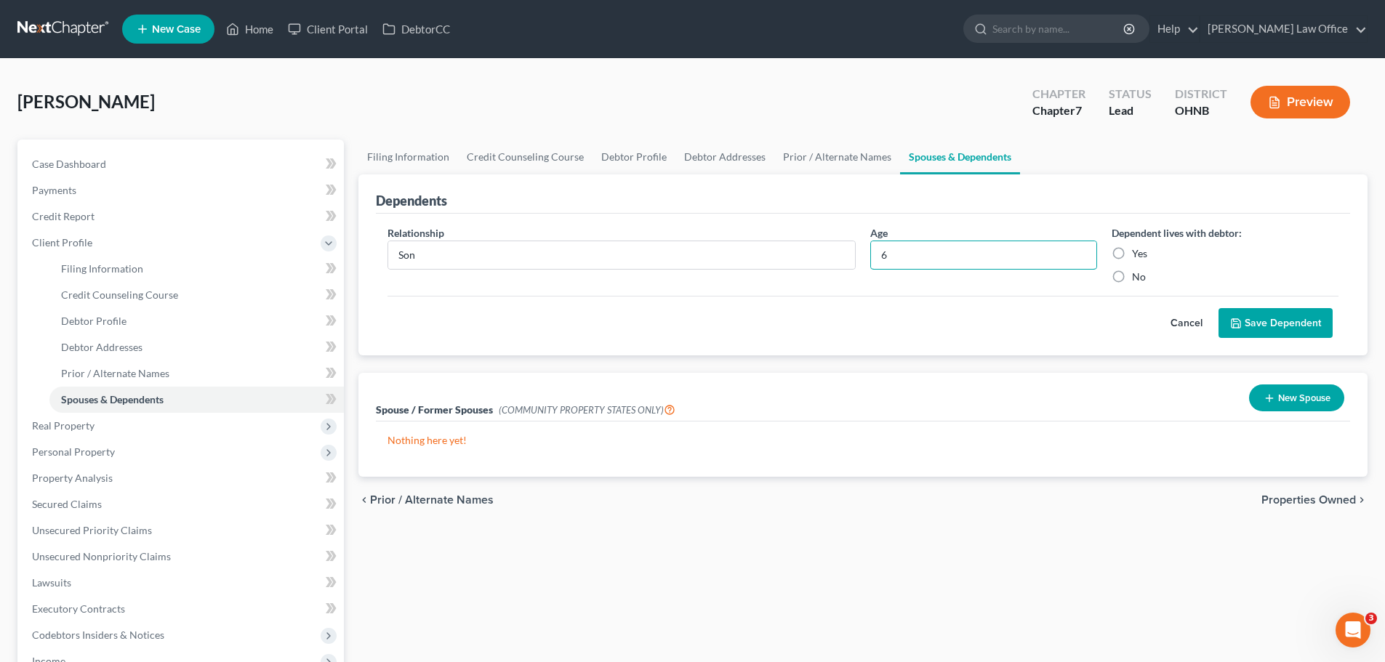
type input "6"
drag, startPoint x: 1118, startPoint y: 252, endPoint x: 1166, endPoint y: 285, distance: 58.1
click at [1132, 254] on label "Yes" at bounding box center [1139, 254] width 15 height 15
click at [1138, 254] on input "Yes" at bounding box center [1142, 251] width 9 height 9
radio input "true"
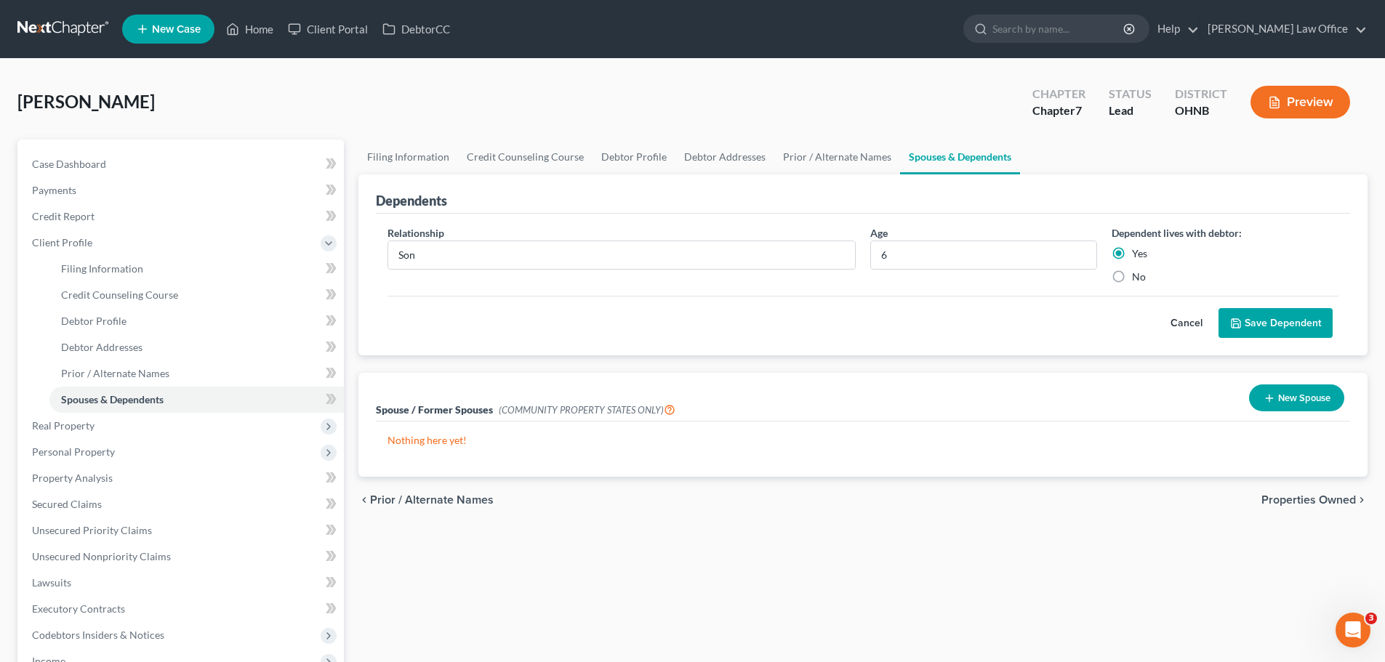
click at [1258, 324] on button "Save Dependent" at bounding box center [1276, 323] width 114 height 31
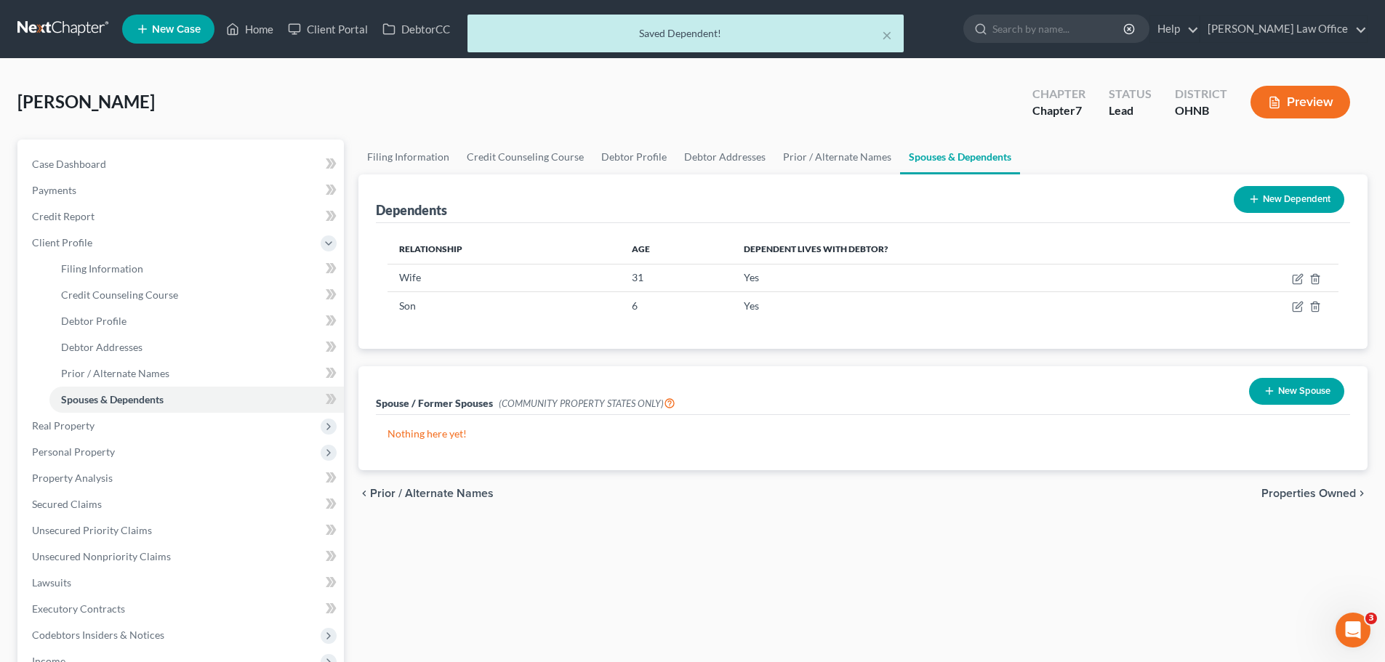
click at [1310, 207] on button "New Dependent" at bounding box center [1289, 199] width 111 height 27
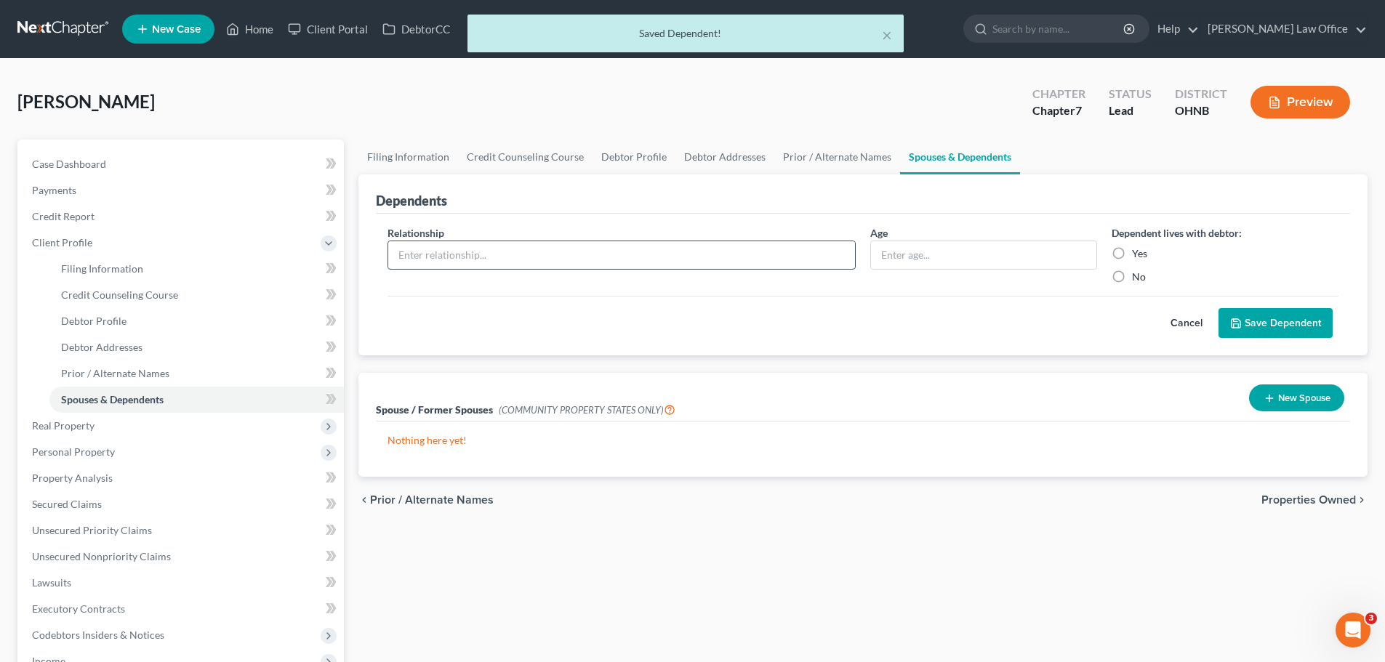
click at [647, 253] on input "text" at bounding box center [621, 255] width 467 height 28
type input "Son"
click at [994, 257] on input "text" at bounding box center [983, 255] width 225 height 28
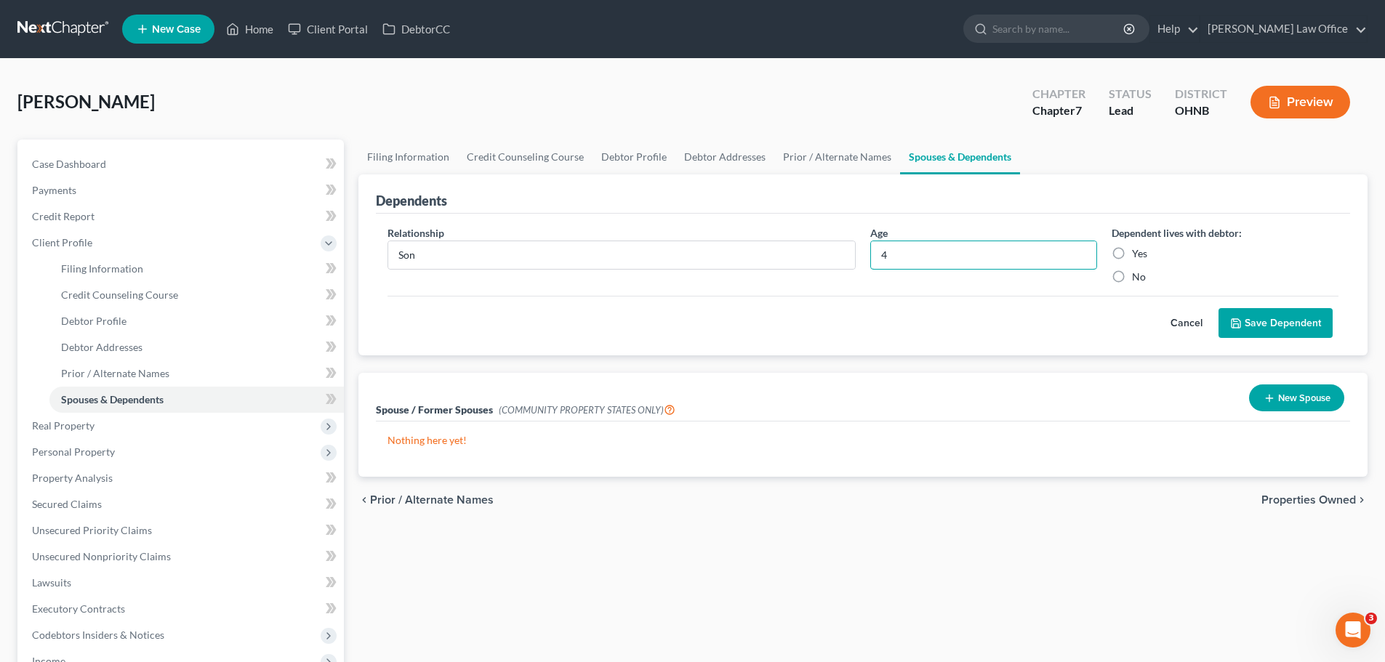
type input "4"
click at [1132, 257] on label "Yes" at bounding box center [1139, 254] width 15 height 15
click at [1138, 256] on input "Yes" at bounding box center [1142, 251] width 9 height 9
radio input "true"
click at [1244, 311] on button "Save Dependent" at bounding box center [1276, 323] width 114 height 31
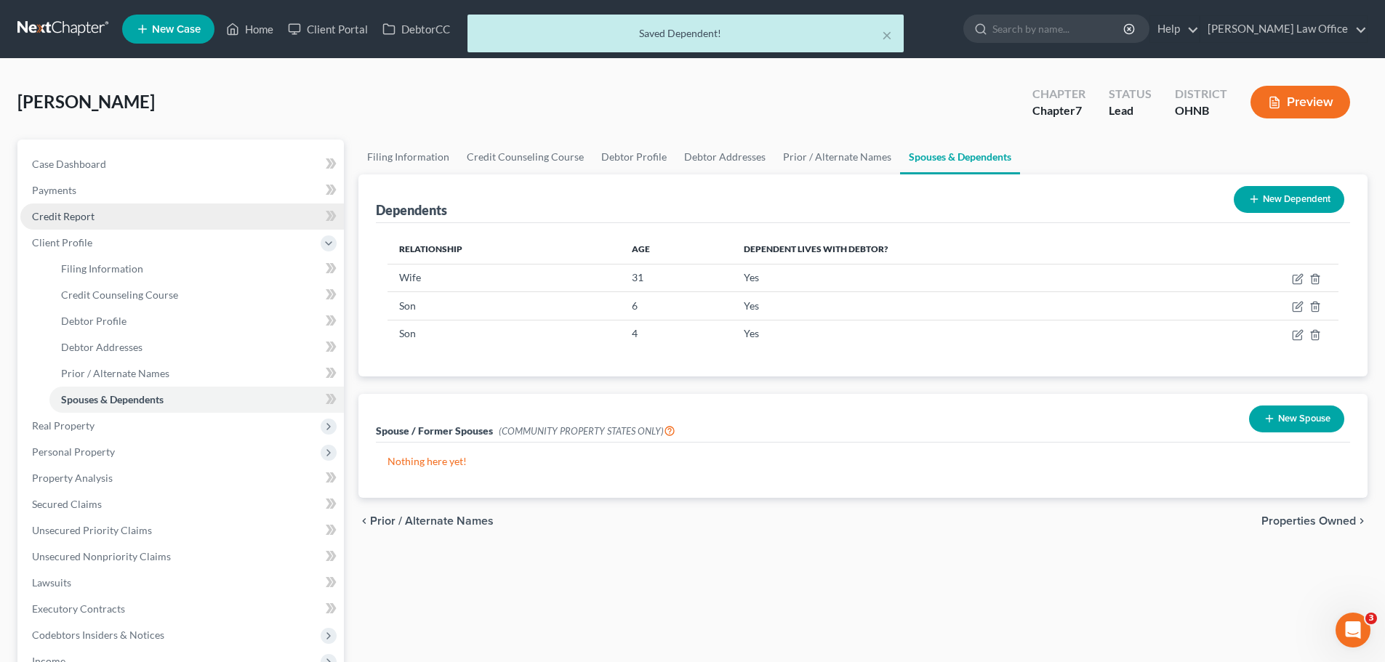
click at [68, 220] on span "Credit Report" at bounding box center [63, 216] width 63 height 12
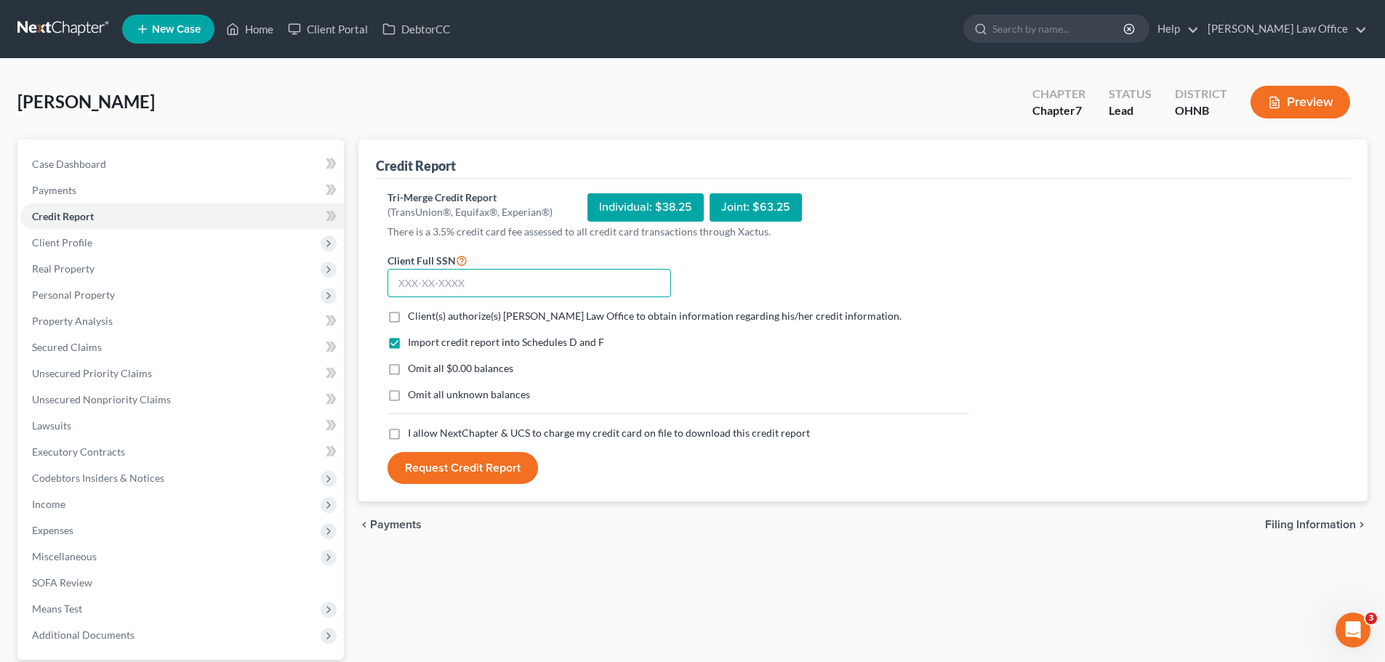
click at [433, 284] on input "text" at bounding box center [530, 283] width 284 height 29
type input "290-94-2274"
drag, startPoint x: 394, startPoint y: 316, endPoint x: 396, endPoint y: 351, distance: 34.9
click at [408, 319] on label "Client(s) authorize(s) [PERSON_NAME] Law Office to obtain information regarding…" at bounding box center [655, 316] width 494 height 15
click at [414, 319] on input "Client(s) authorize(s) [PERSON_NAME] Law Office to obtain information regarding…" at bounding box center [418, 313] width 9 height 9
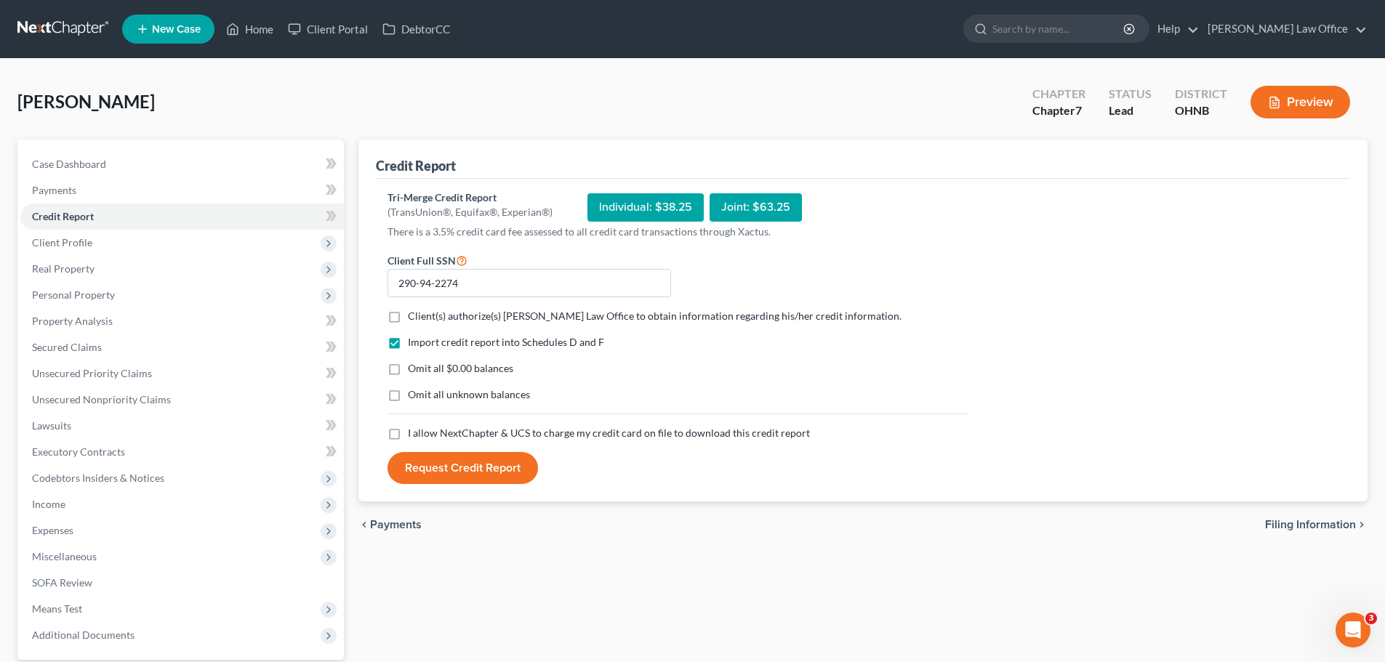
checkbox input "true"
click at [408, 369] on label "Omit all $0.00 balances" at bounding box center [460, 368] width 105 height 15
click at [414, 369] on input "Omit all $0.00 balances" at bounding box center [418, 365] width 9 height 9
checkbox input "true"
click at [408, 436] on label "I allow NextChapter & UCS to charge my credit card on file to download this cre…" at bounding box center [609, 433] width 402 height 15
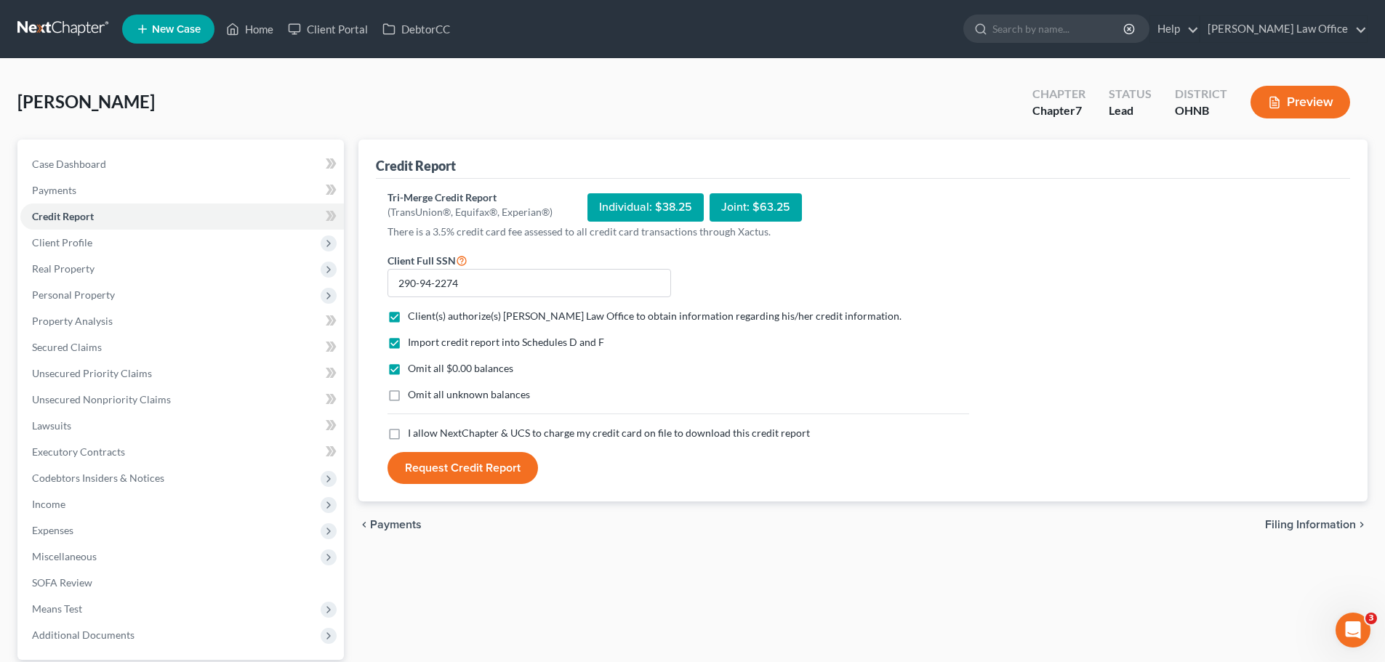
click at [414, 436] on input "I allow NextChapter & UCS to charge my credit card on file to download this cre…" at bounding box center [418, 430] width 9 height 9
checkbox input "true"
click at [437, 470] on button "Request Credit Report" at bounding box center [463, 468] width 151 height 32
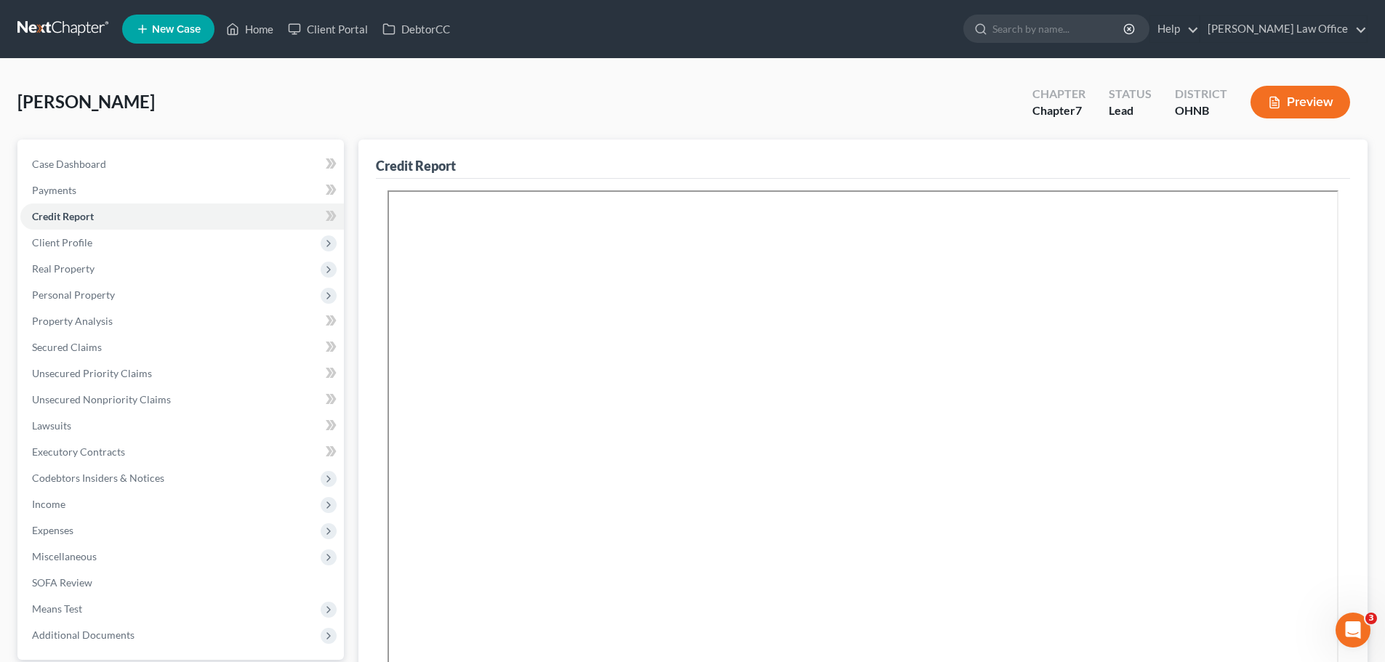
click at [838, 112] on div "[PERSON_NAME] Upgraded Chapter Chapter 7 Status [GEOGRAPHIC_DATA] [GEOGRAPHIC_D…" at bounding box center [692, 107] width 1350 height 63
click at [83, 354] on link "Secured Claims" at bounding box center [182, 348] width 324 height 26
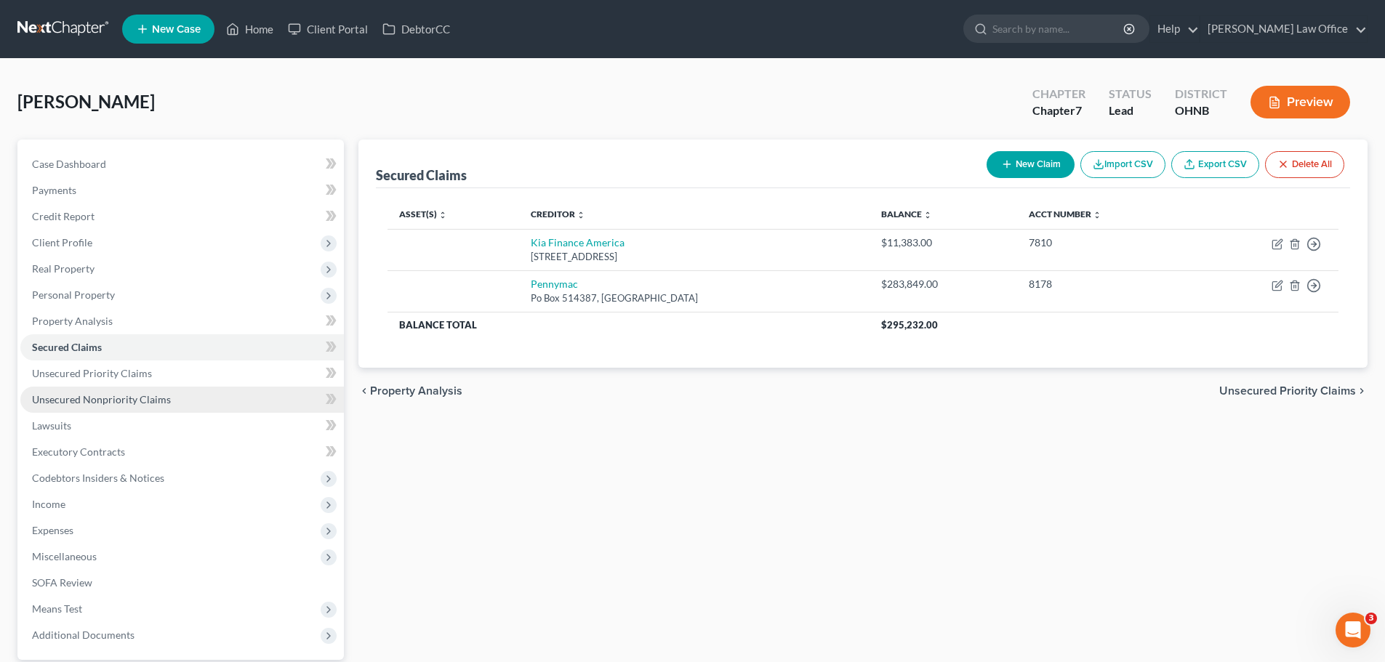
click at [93, 401] on span "Unsecured Nonpriority Claims" at bounding box center [101, 399] width 139 height 12
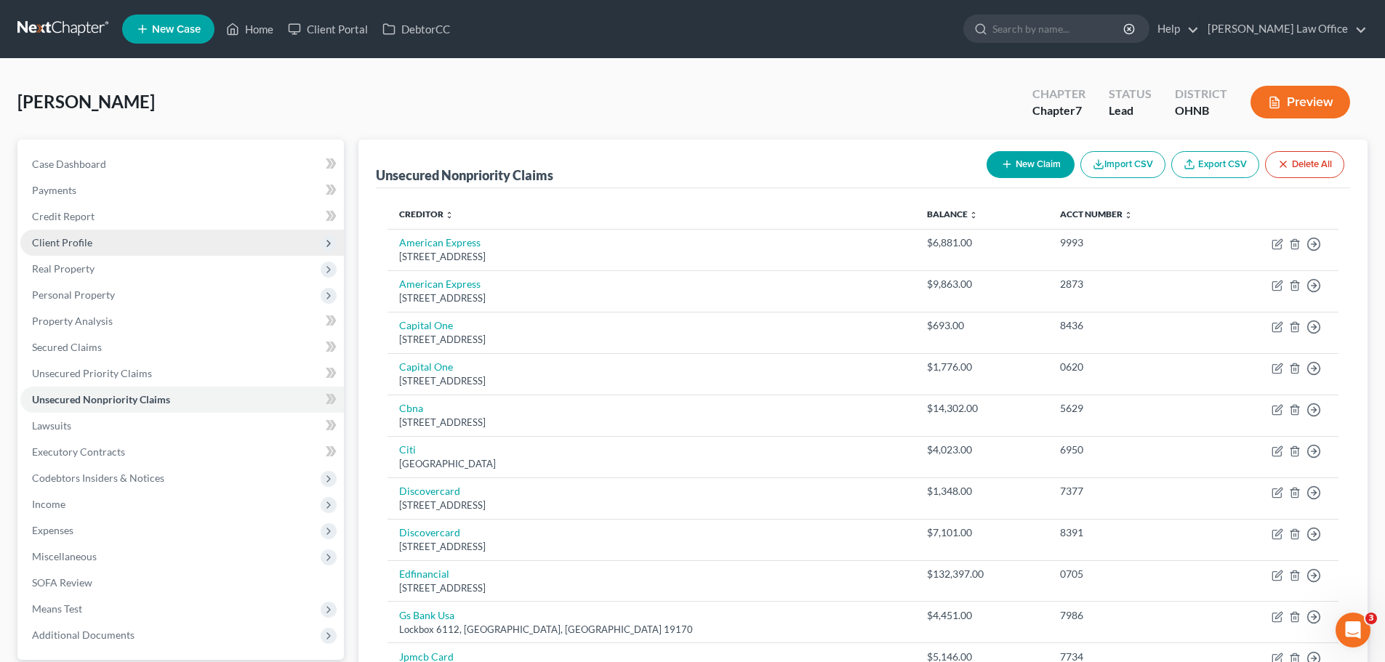
drag, startPoint x: 81, startPoint y: 238, endPoint x: 97, endPoint y: 245, distance: 18.2
click at [81, 238] on span "Client Profile" at bounding box center [62, 242] width 60 height 12
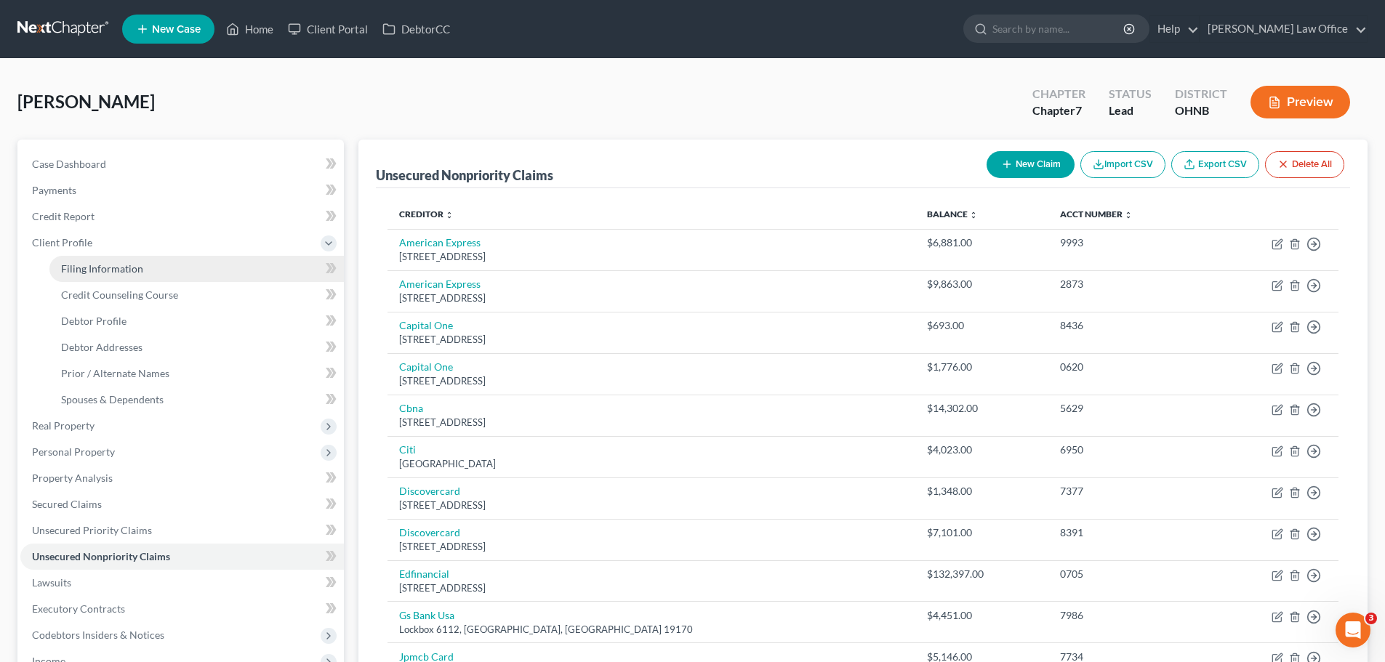
click at [122, 267] on span "Filing Information" at bounding box center [102, 269] width 82 height 12
select select "1"
select select "0"
select select "61"
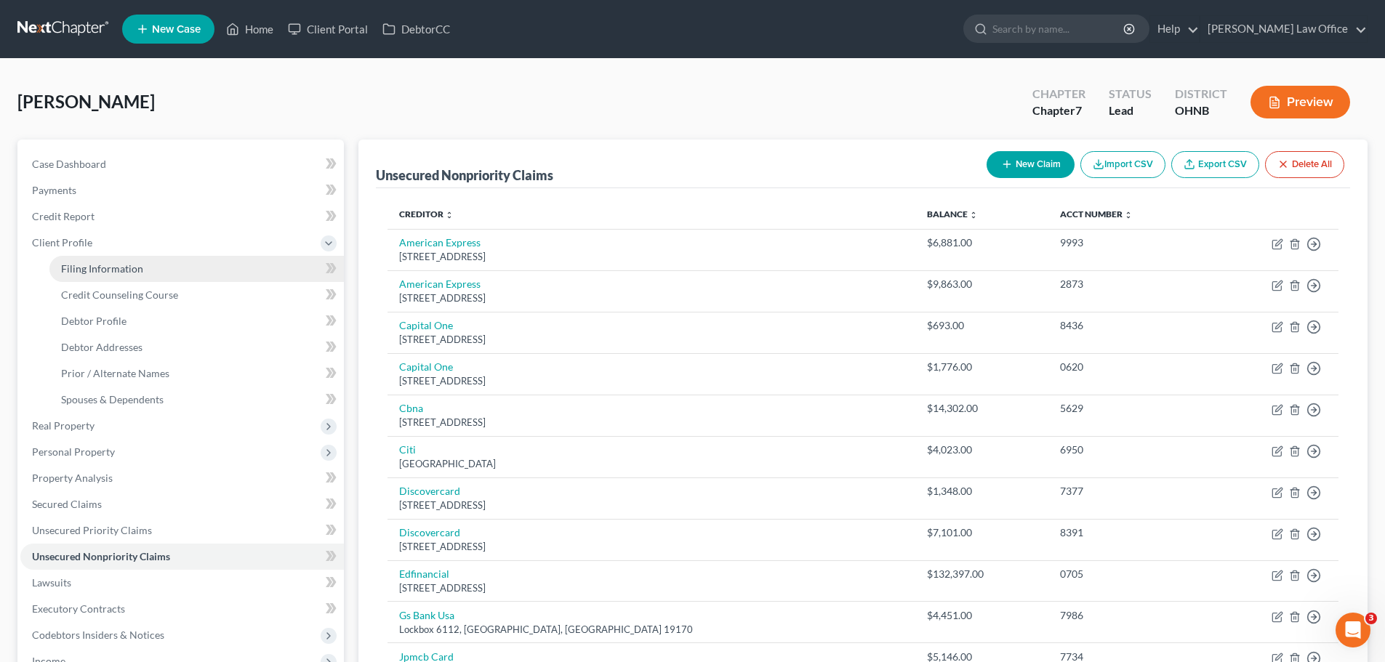
select select "0"
select select "36"
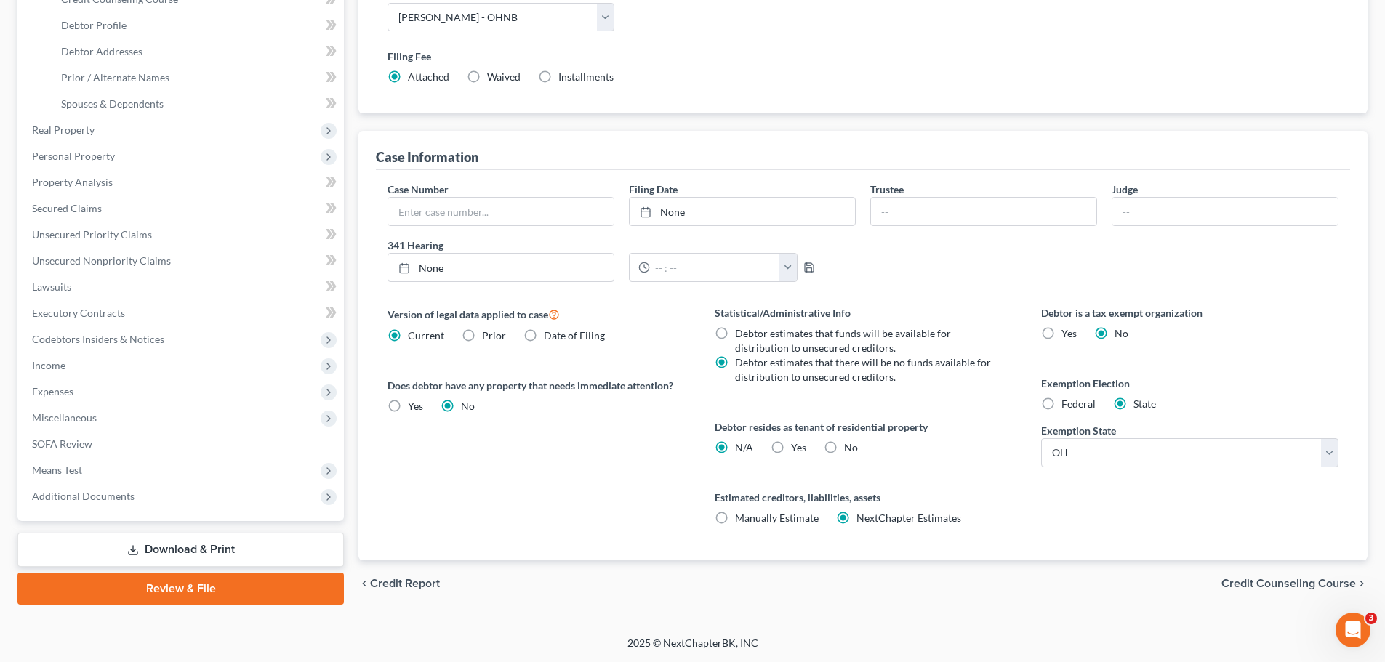
scroll to position [78, 0]
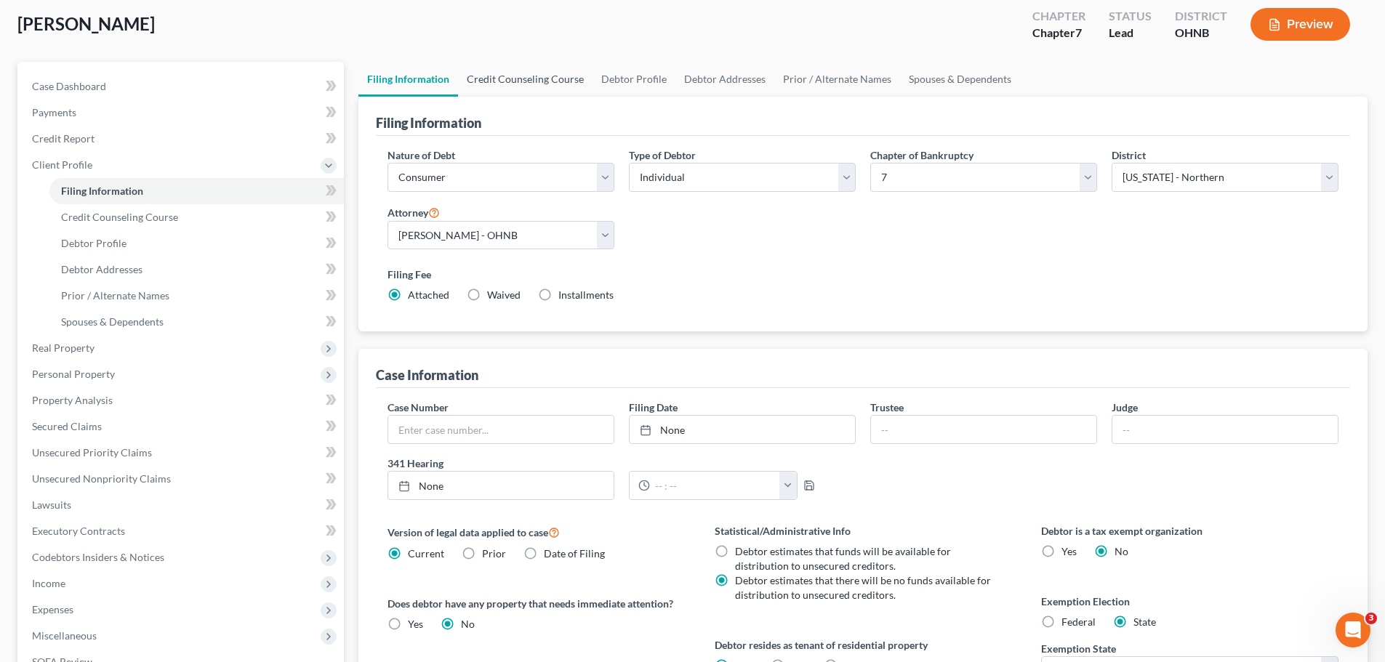
click at [525, 81] on link "Credit Counseling Course" at bounding box center [525, 79] width 135 height 35
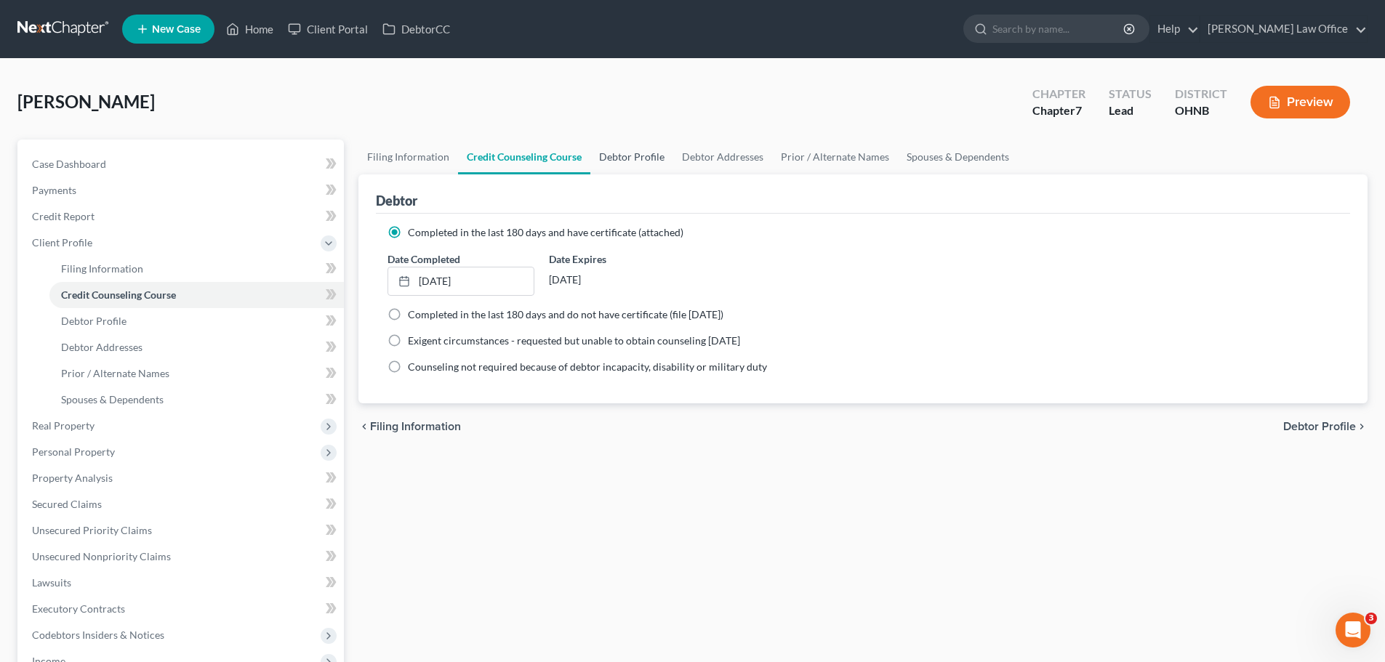
click at [625, 164] on link "Debtor Profile" at bounding box center [631, 157] width 83 height 35
select select "1"
select select "3"
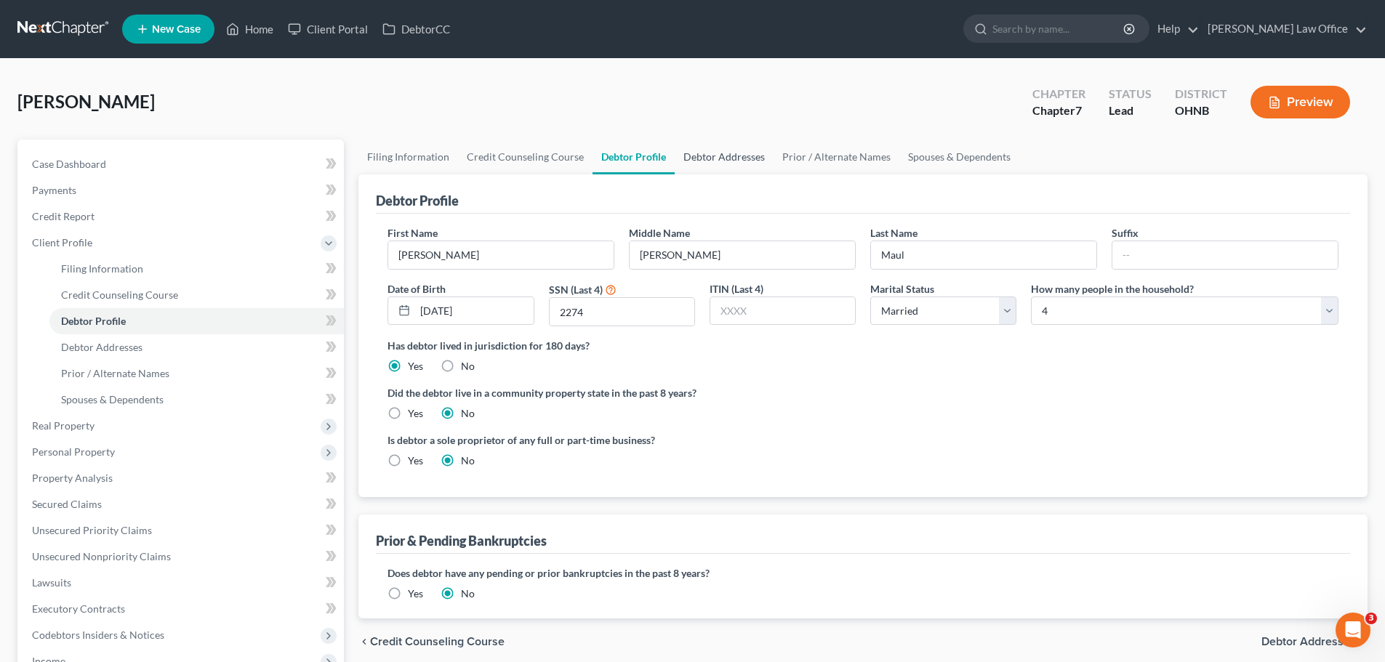
click at [728, 158] on link "Debtor Addresses" at bounding box center [724, 157] width 99 height 35
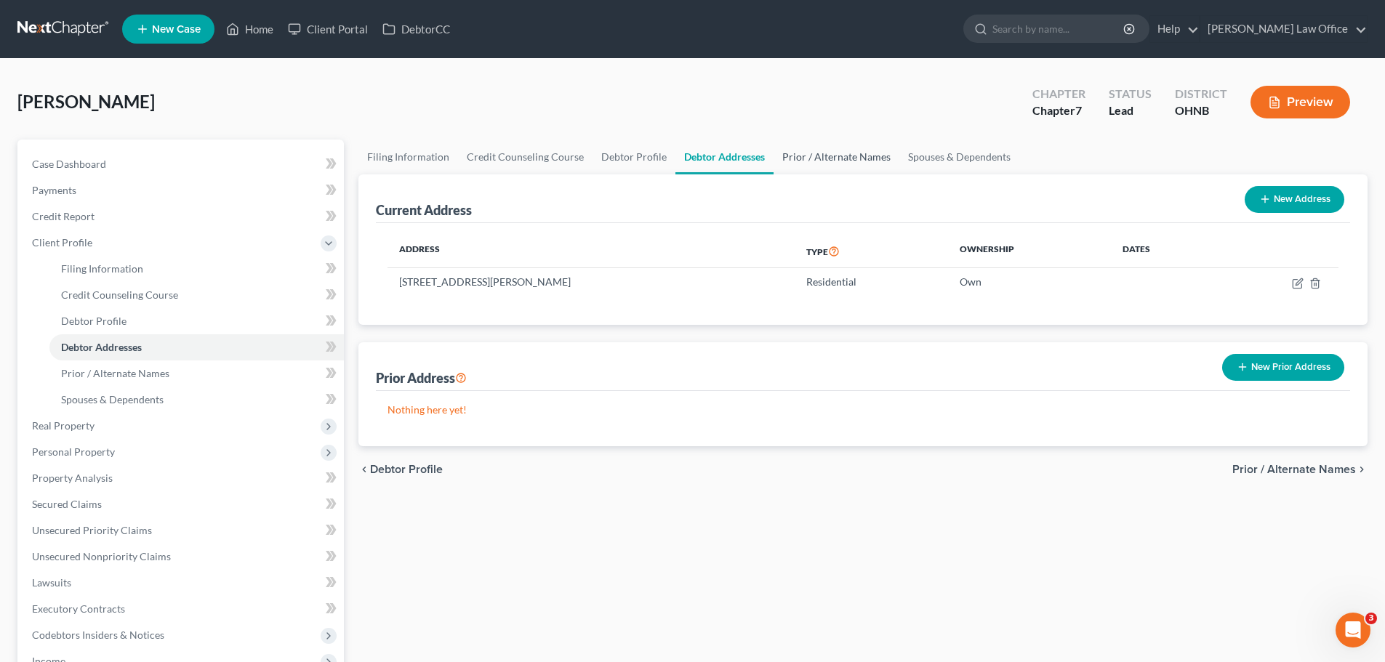
click at [833, 159] on link "Prior / Alternate Names" at bounding box center [837, 157] width 126 height 35
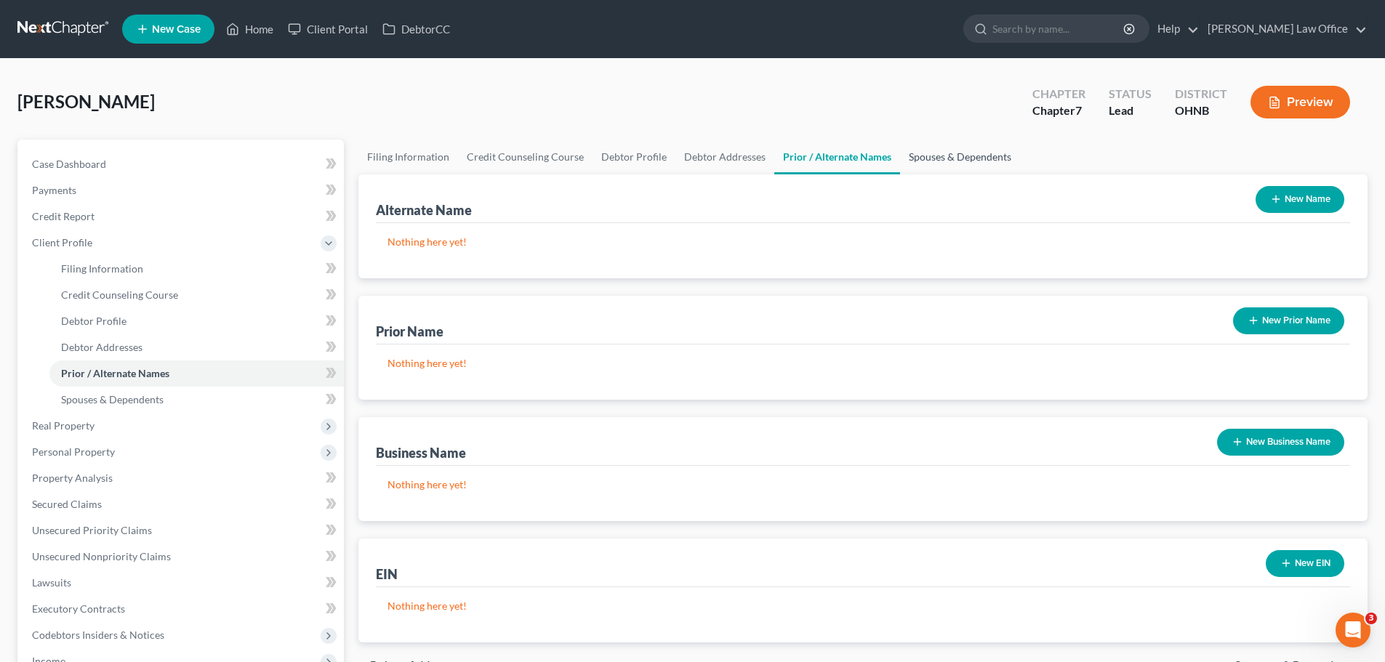
click at [930, 156] on link "Spouses & Dependents" at bounding box center [960, 157] width 120 height 35
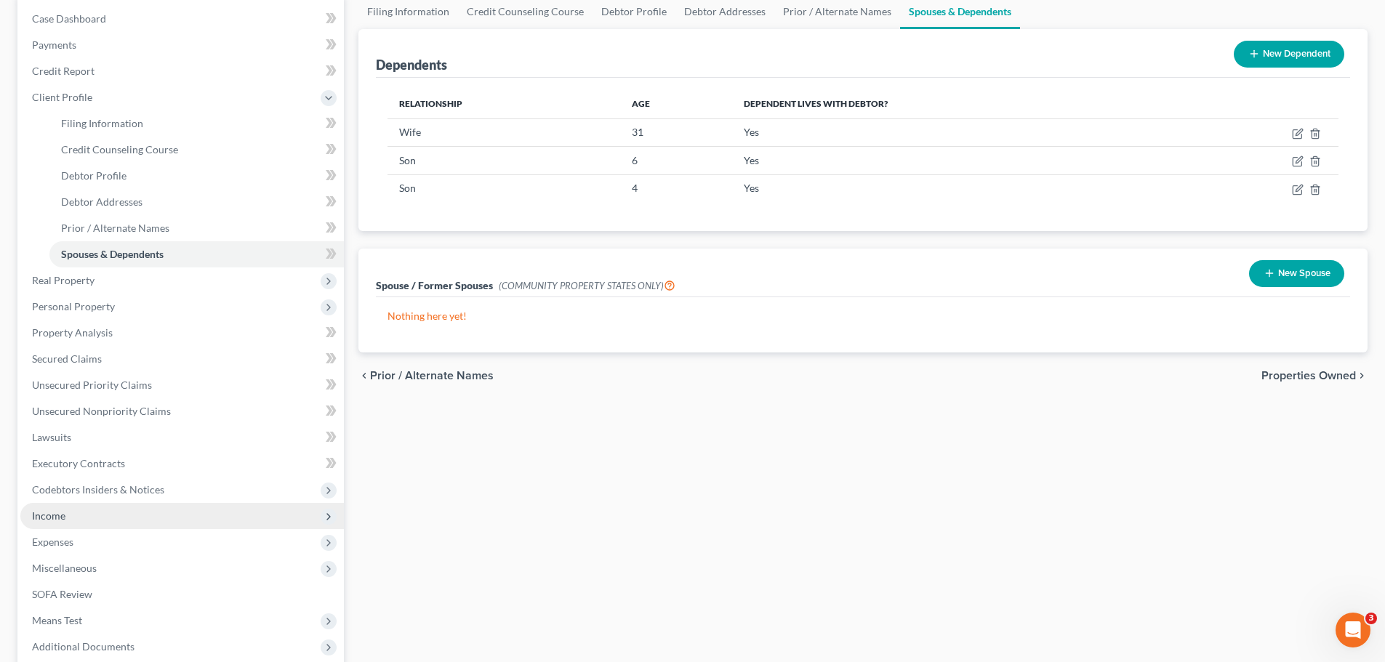
scroll to position [291, 0]
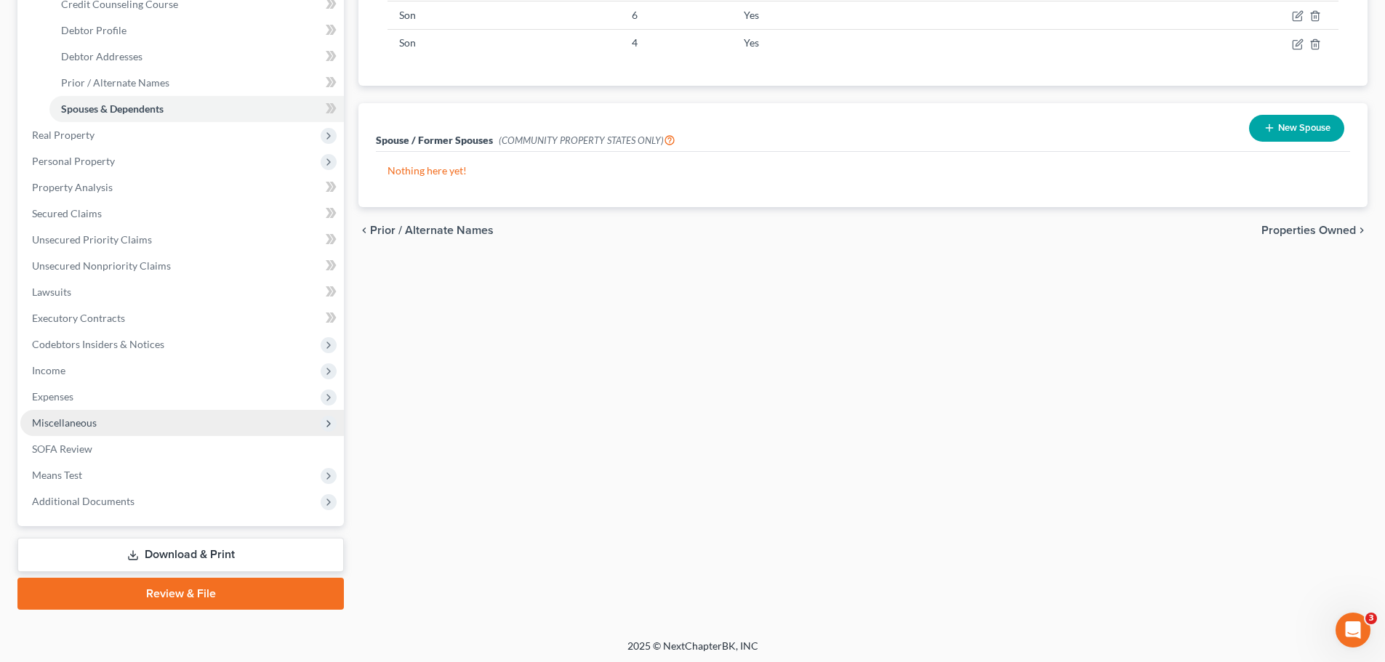
click at [84, 430] on span "Miscellaneous" at bounding box center [182, 423] width 324 height 26
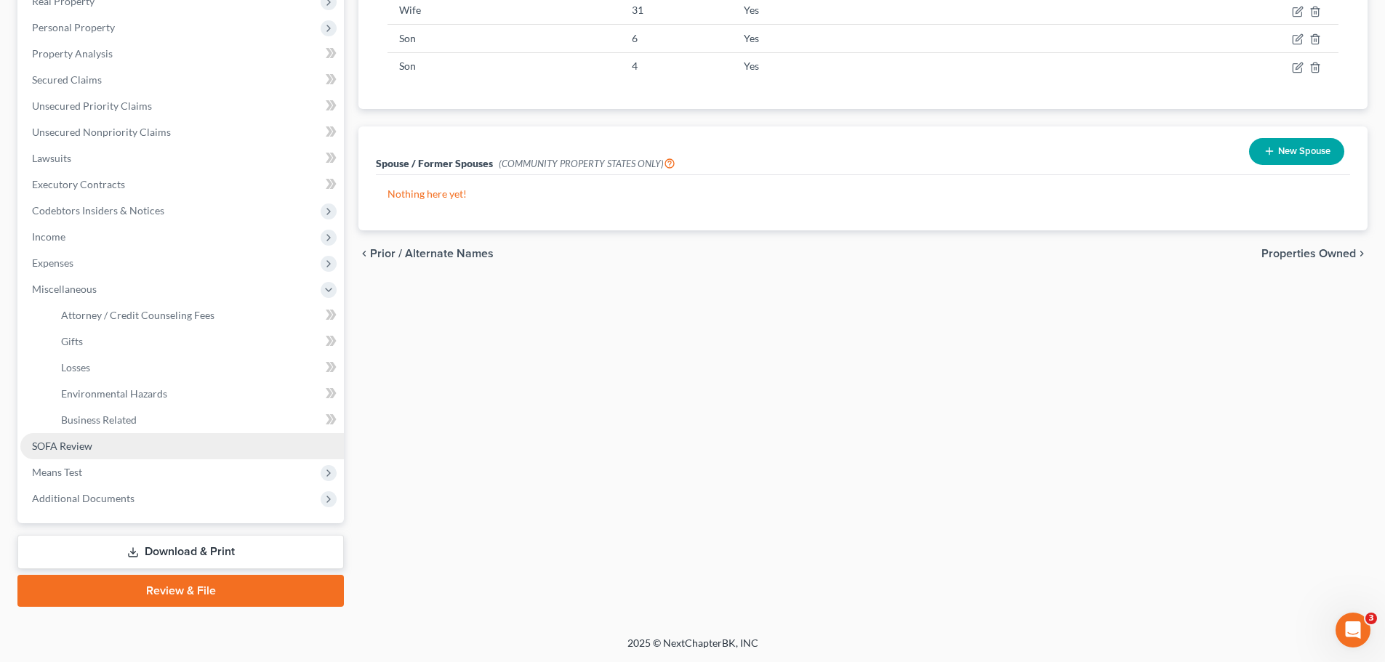
scroll to position [268, 0]
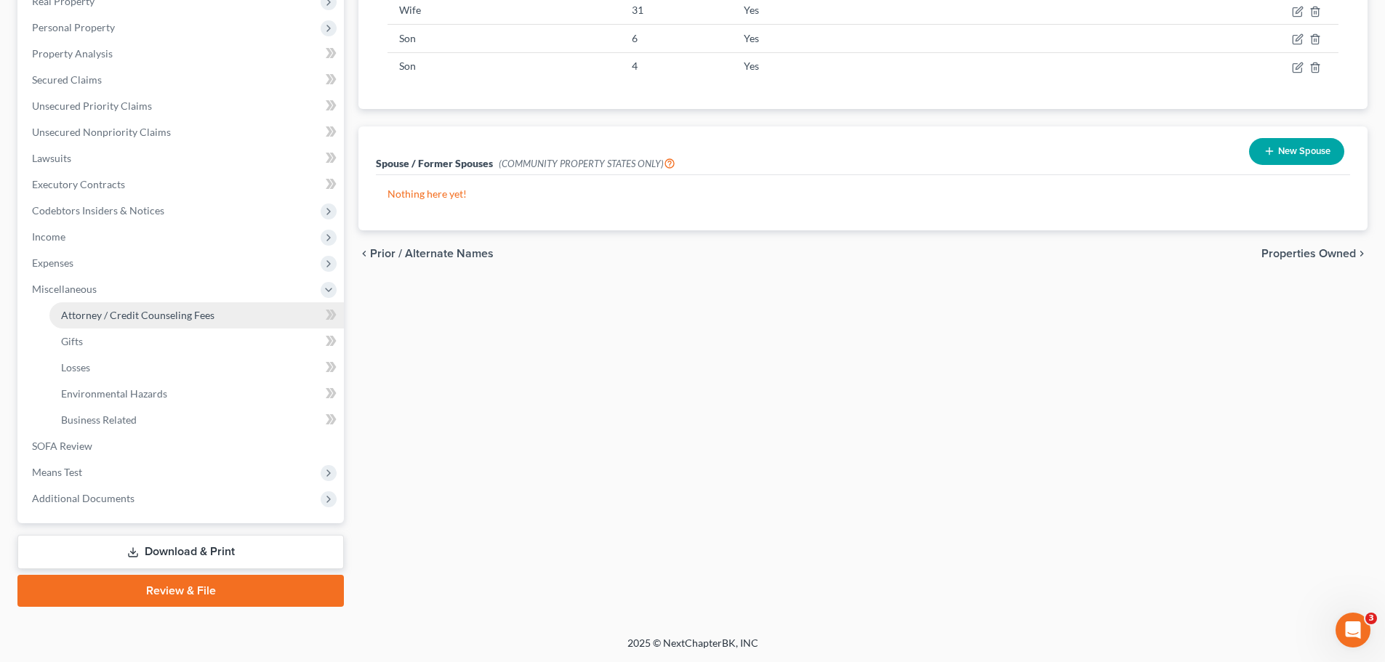
click at [140, 319] on span "Attorney / Credit Counseling Fees" at bounding box center [137, 315] width 153 height 12
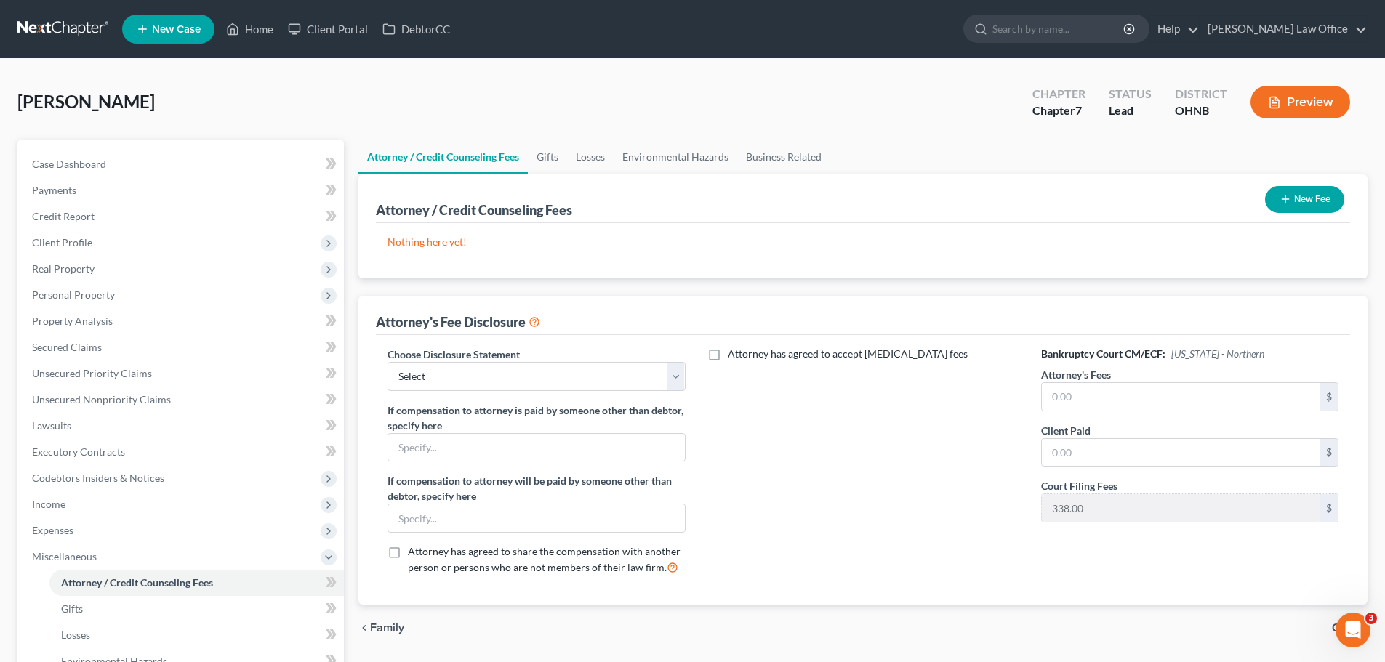
click at [1320, 200] on button "New Fee" at bounding box center [1304, 199] width 79 height 27
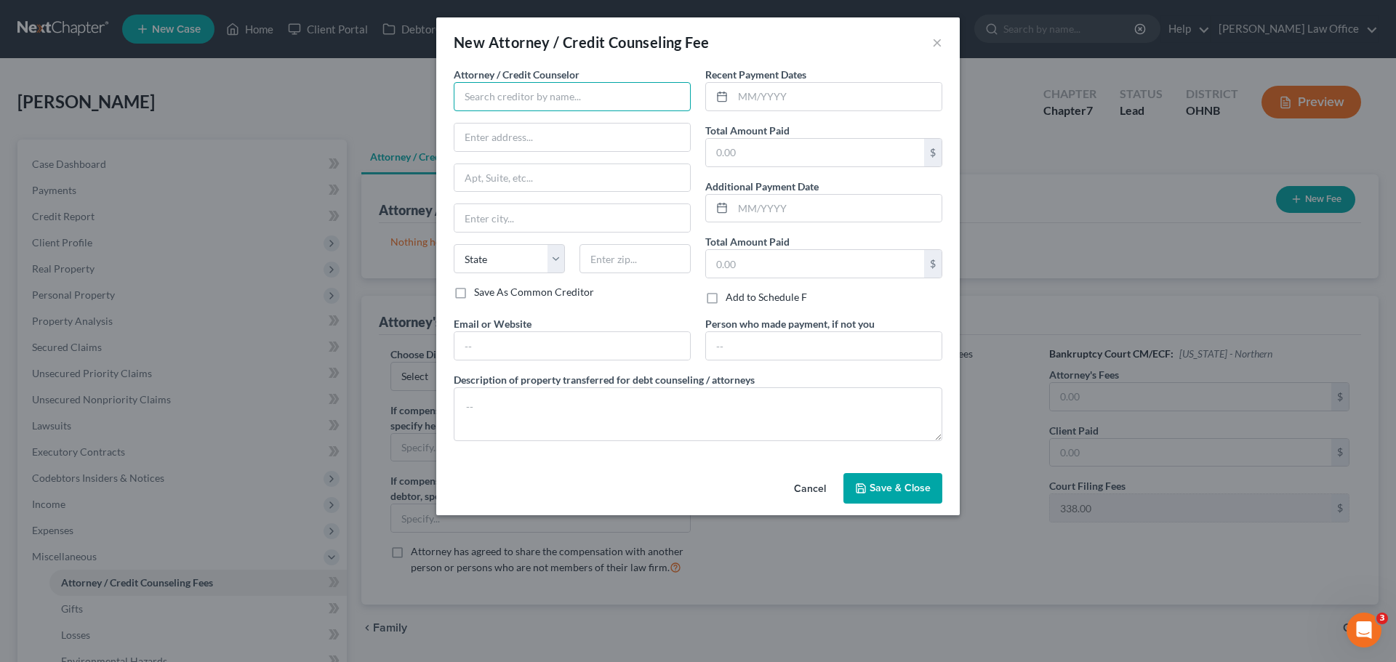
click at [509, 95] on input "text" at bounding box center [572, 96] width 237 height 29
type input "a"
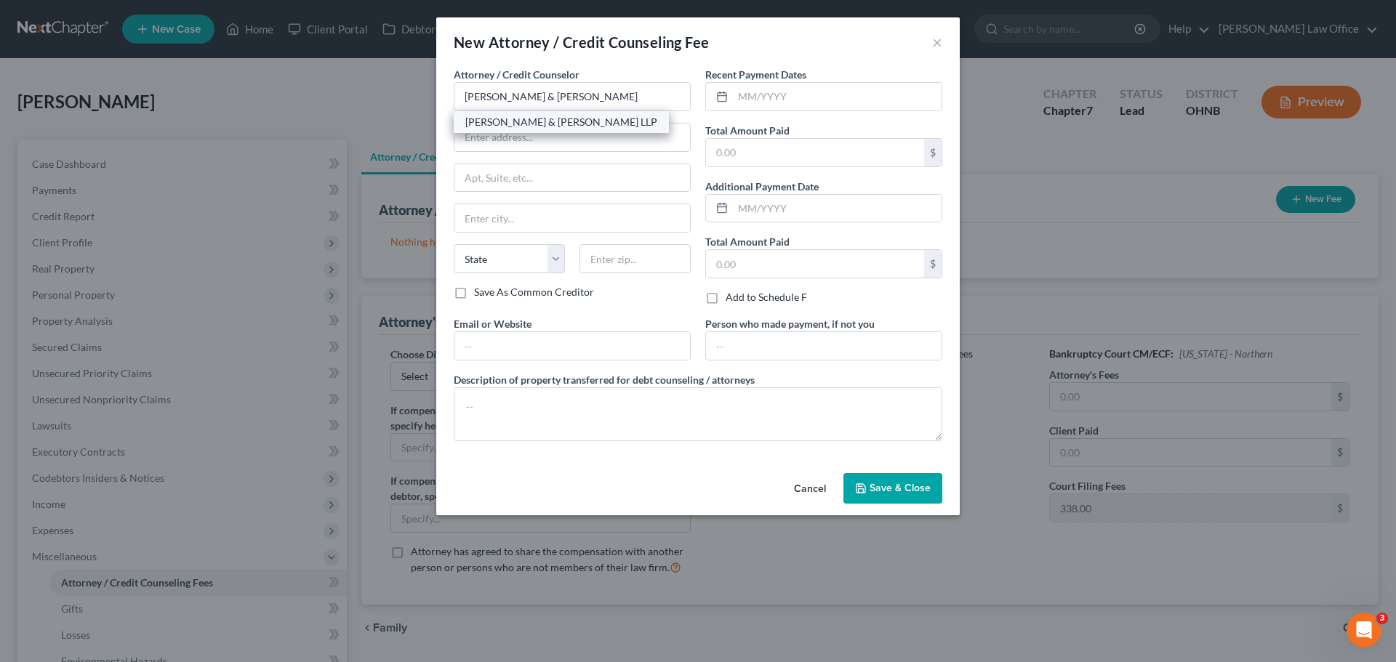
click at [507, 125] on div "[PERSON_NAME] & [PERSON_NAME] LLP" at bounding box center [561, 122] width 192 height 15
type input "[PERSON_NAME] & [PERSON_NAME] LLP"
type input "[STREET_ADDRESS][PERSON_NAME]"
type input "Mentor"
select select "36"
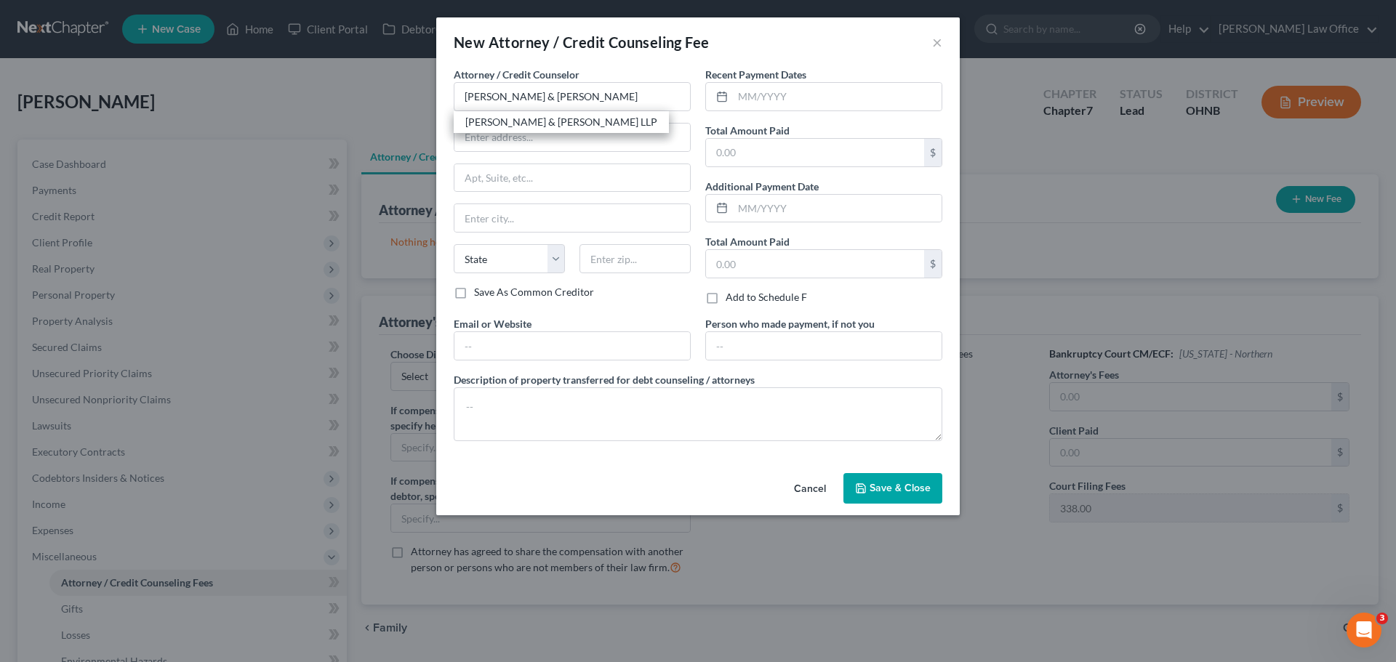
type input "44060"
click at [781, 95] on input "text" at bounding box center [837, 97] width 209 height 28
type input "[DATE]"
click at [741, 152] on input "text" at bounding box center [815, 153] width 218 height 28
type input "1,600.00"
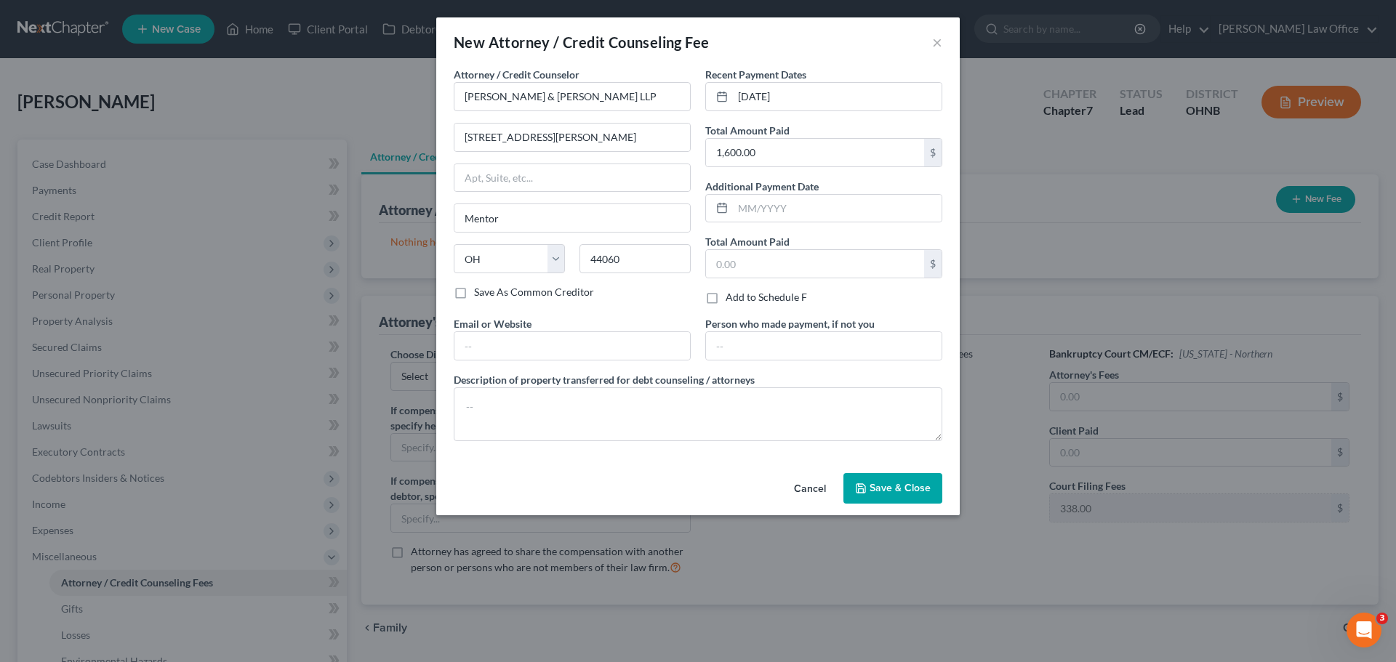
click at [868, 481] on button "Save & Close" at bounding box center [893, 488] width 99 height 31
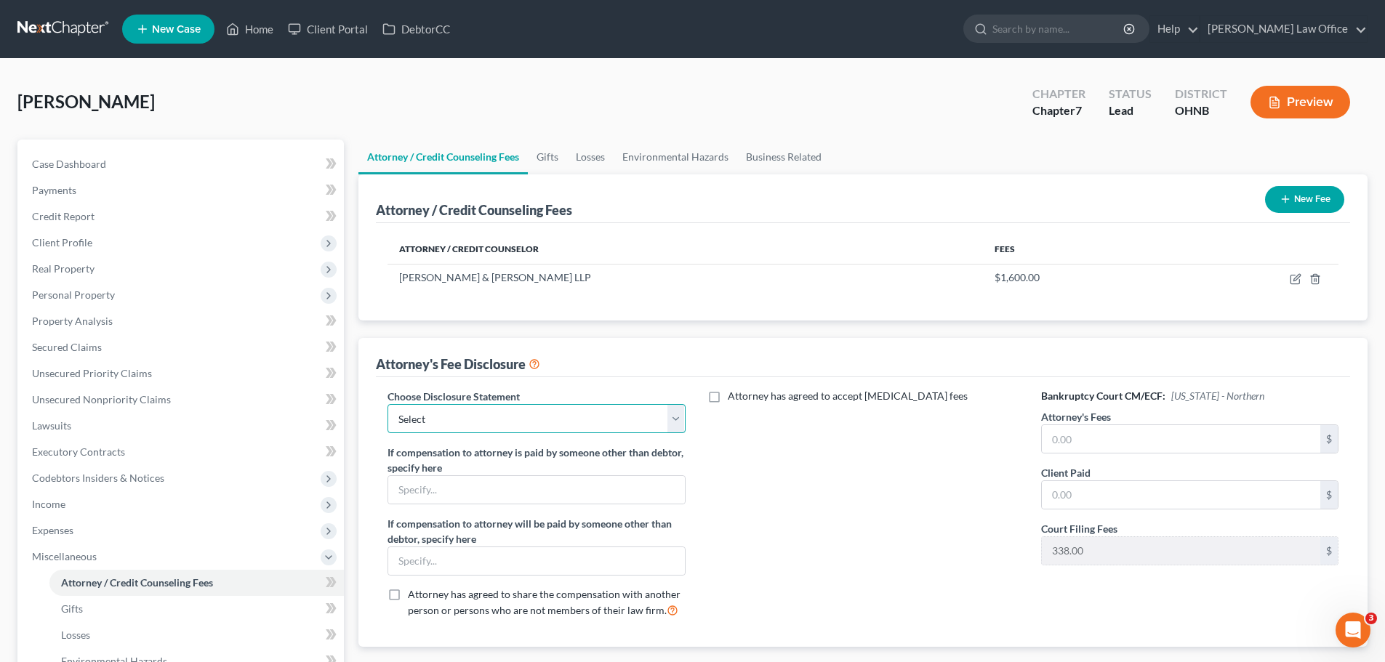
drag, startPoint x: 676, startPoint y: 420, endPoint x: 644, endPoint y: 430, distance: 33.6
click at [673, 420] on select "Select Attorney fee coverage" at bounding box center [536, 418] width 297 height 29
select select "0"
click at [388, 404] on select "Select Attorney fee coverage" at bounding box center [536, 418] width 297 height 29
click at [1099, 434] on input "text" at bounding box center [1181, 439] width 279 height 28
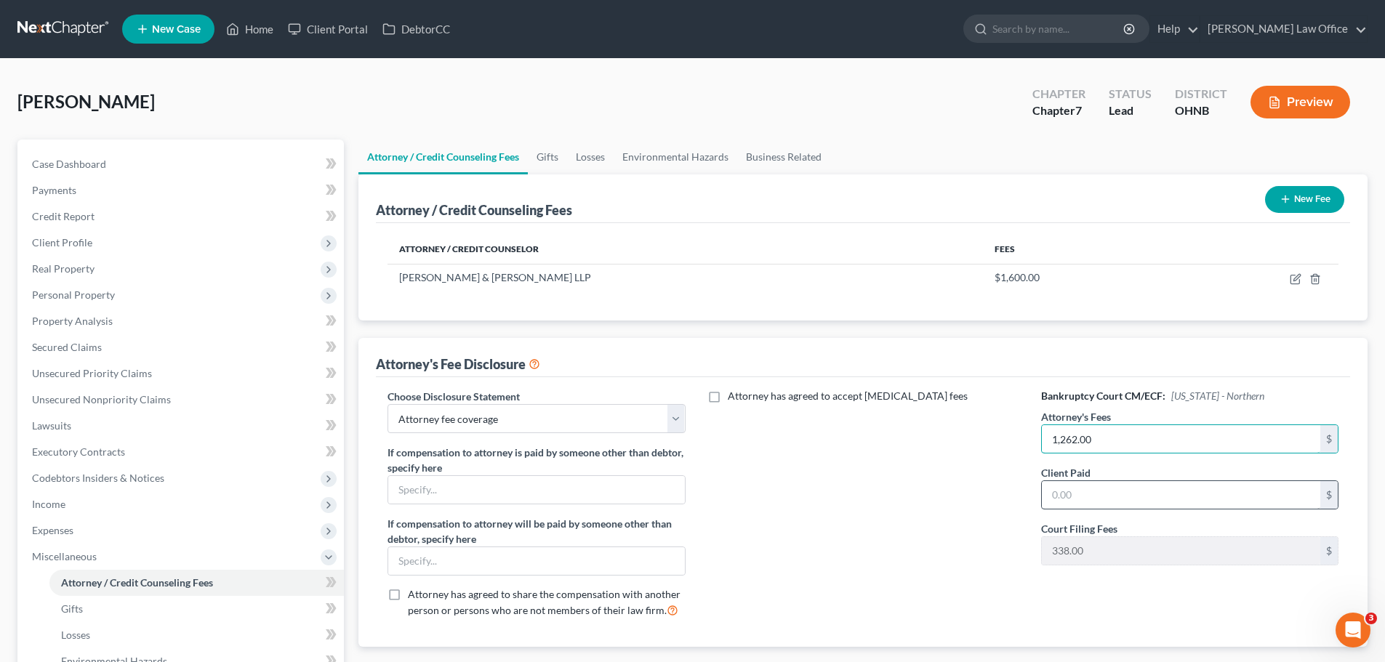
type input "1,262.00"
click at [1082, 508] on input "text" at bounding box center [1181, 495] width 279 height 28
type input "1,600.00"
click at [863, 506] on div "Attorney has agreed to accept [MEDICAL_DATA] fees" at bounding box center [863, 509] width 327 height 241
click at [256, 31] on link "Home" at bounding box center [250, 29] width 62 height 26
